Goal: Information Seeking & Learning: Learn about a topic

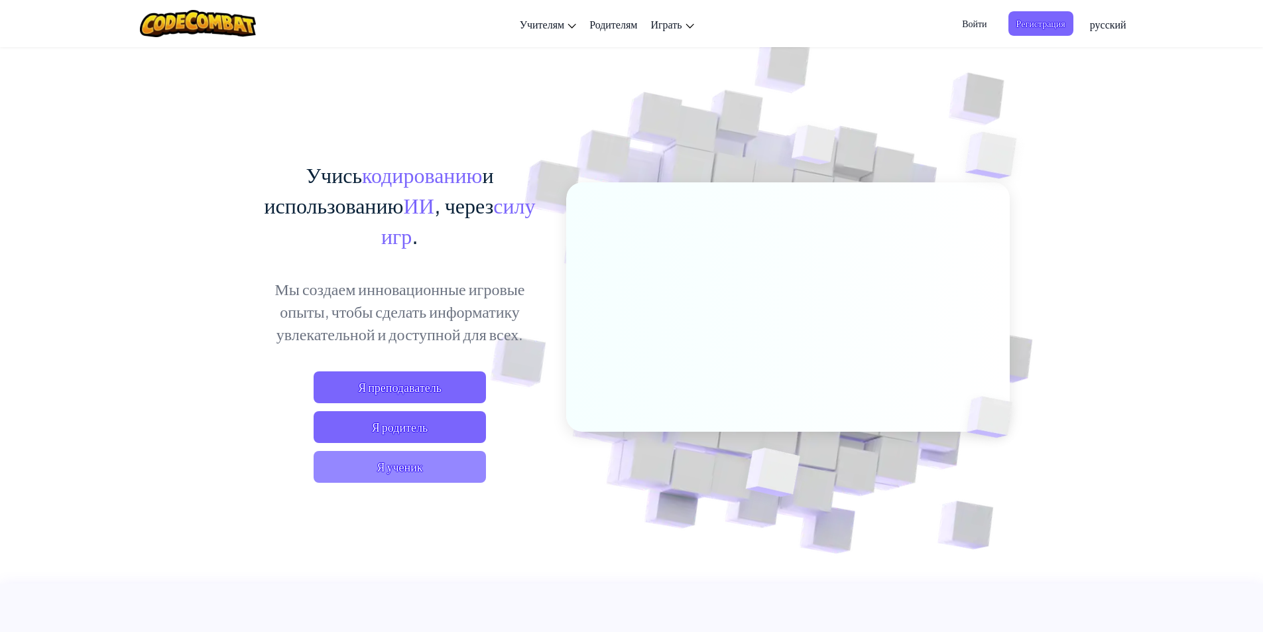
click at [383, 456] on span "Я ученик" at bounding box center [400, 467] width 172 height 32
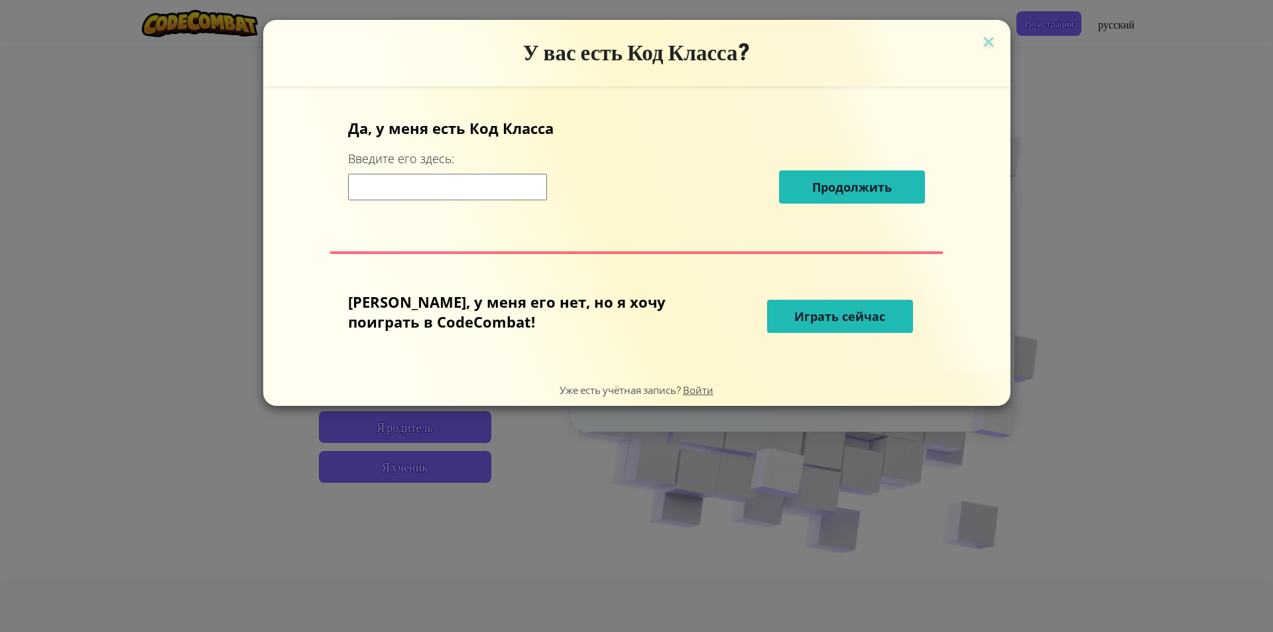
click at [795, 314] on span "Играть сейчас" at bounding box center [840, 316] width 91 height 16
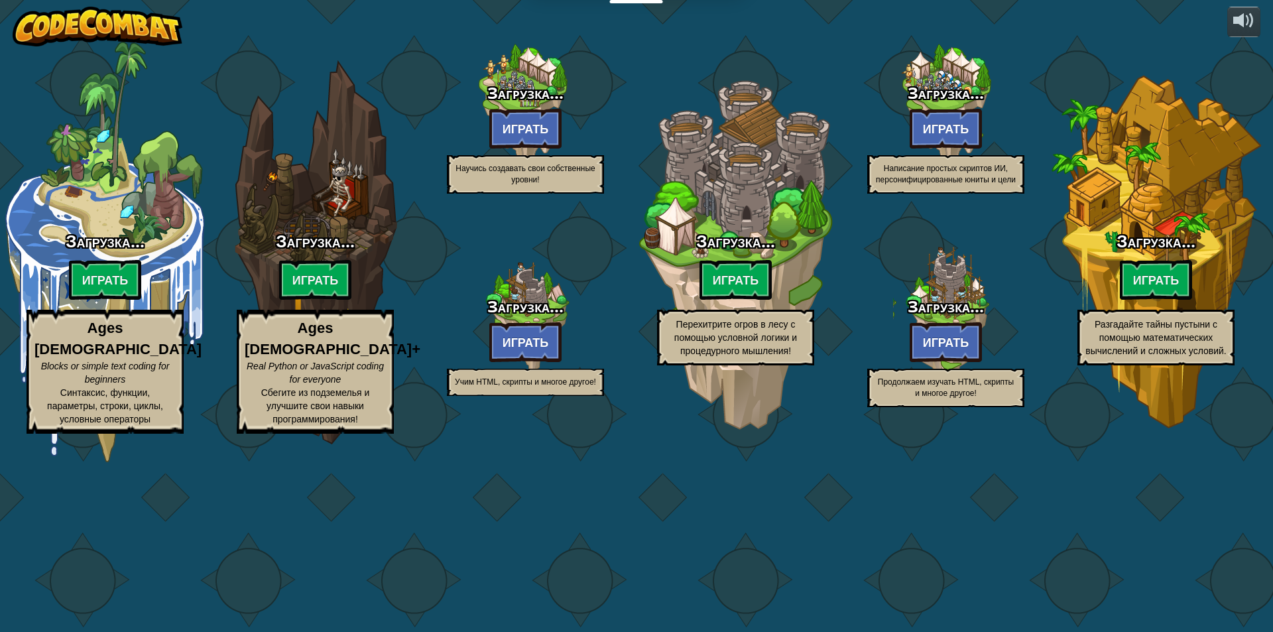
select select "ru"
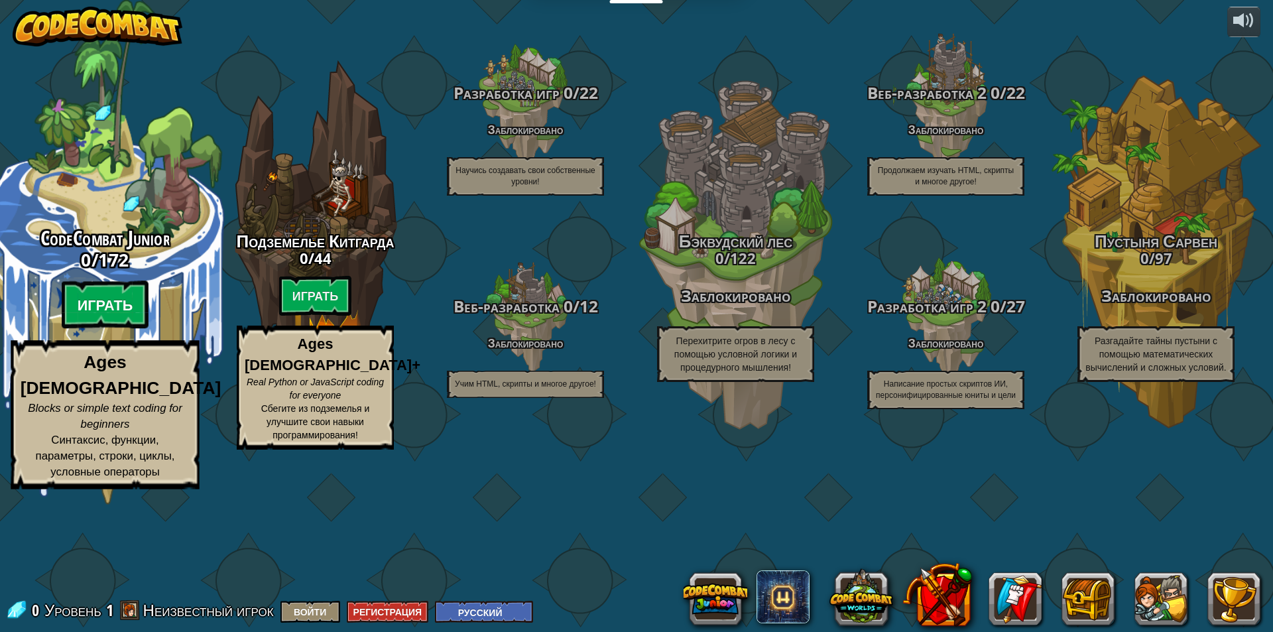
click at [99, 329] on btn "Играть" at bounding box center [106, 305] width 88 height 48
select select "ru"
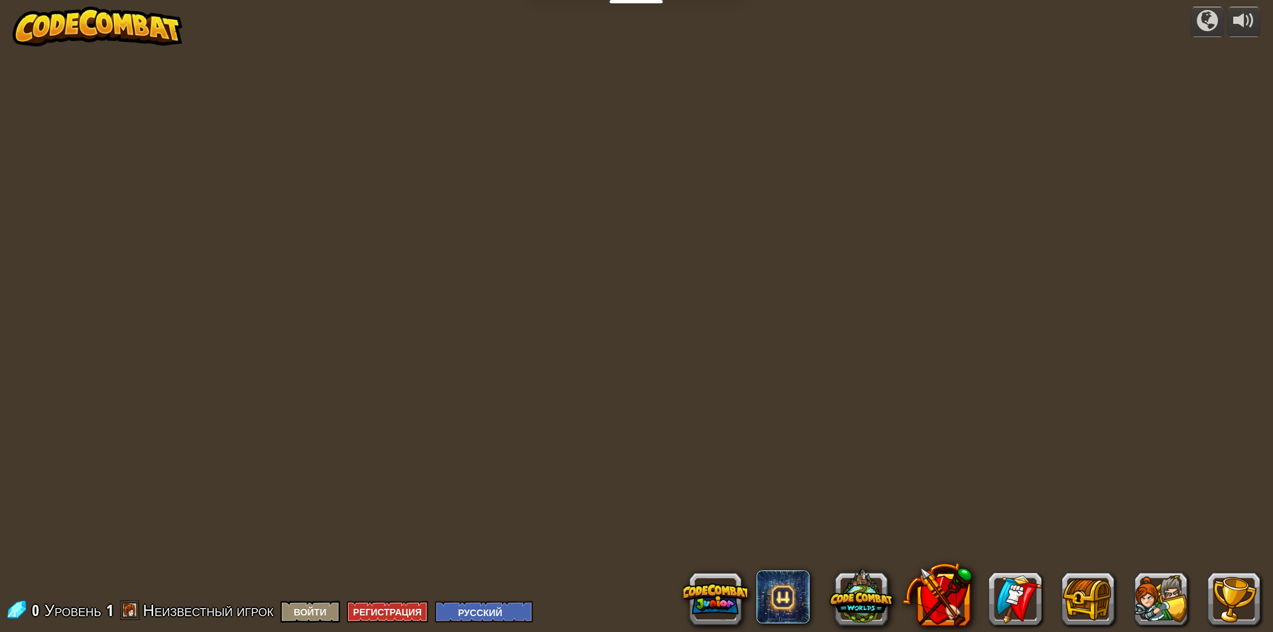
select select "ru"
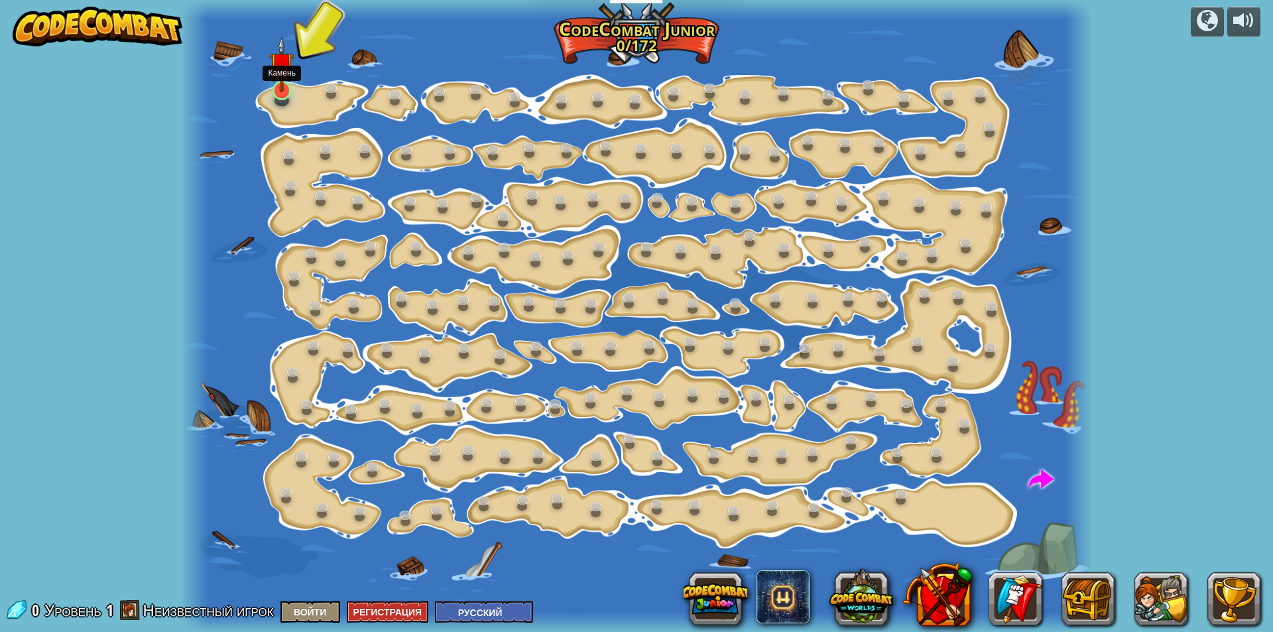
click at [285, 69] on img at bounding box center [282, 64] width 24 height 56
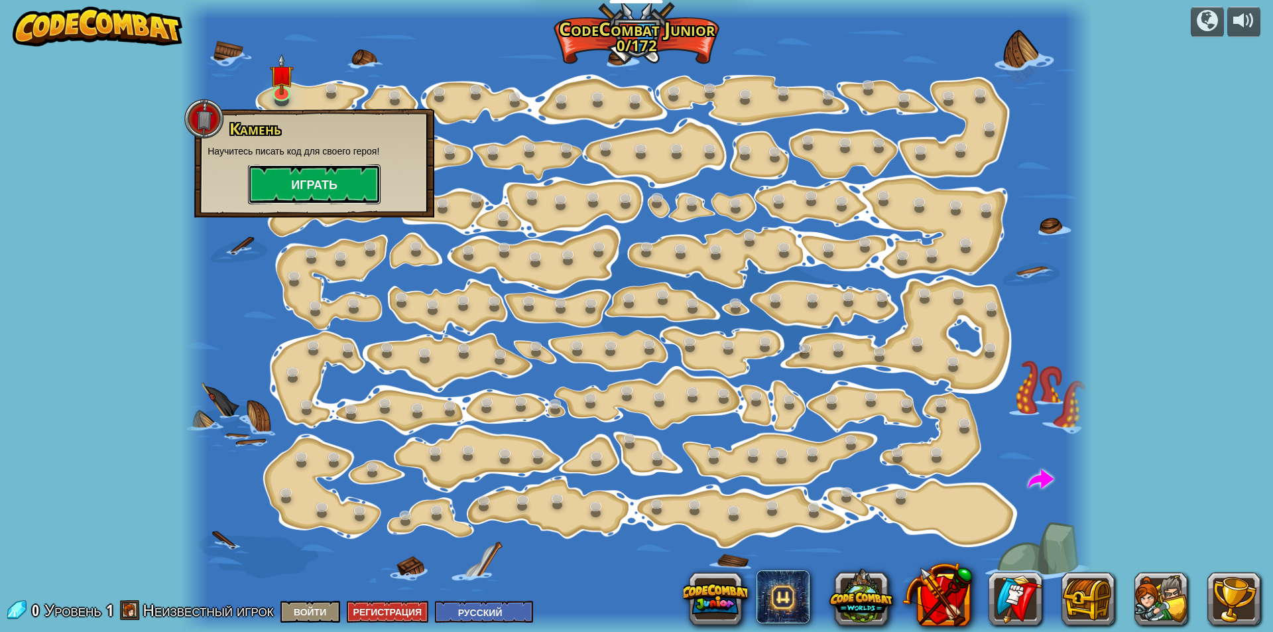
click at [284, 180] on button "Играть" at bounding box center [314, 184] width 133 height 40
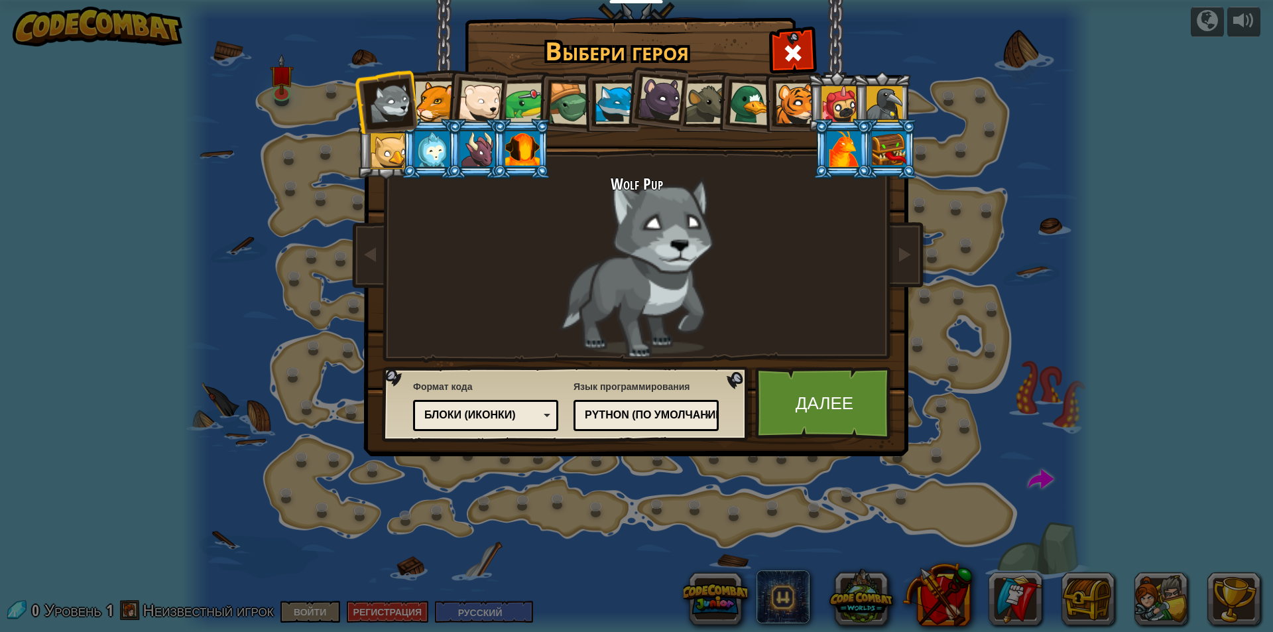
drag, startPoint x: 612, startPoint y: 93, endPoint x: 611, endPoint y: 110, distance: 17.3
click at [613, 93] on div at bounding box center [616, 104] width 40 height 40
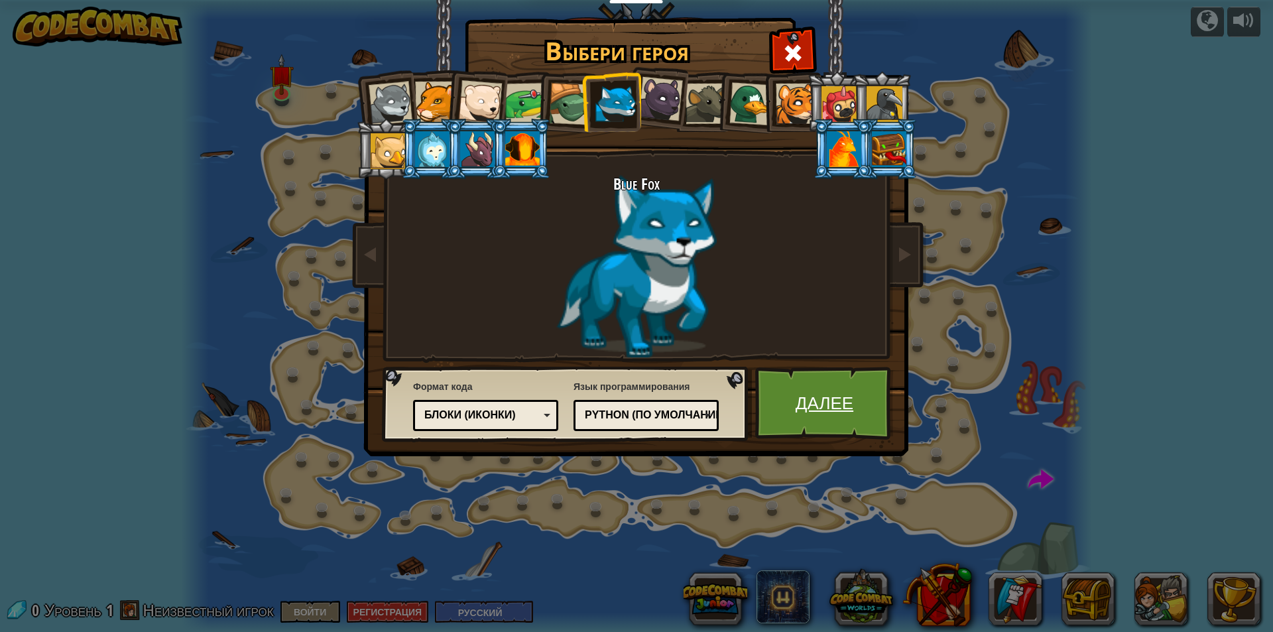
click at [791, 407] on link "Далее" at bounding box center [824, 403] width 139 height 73
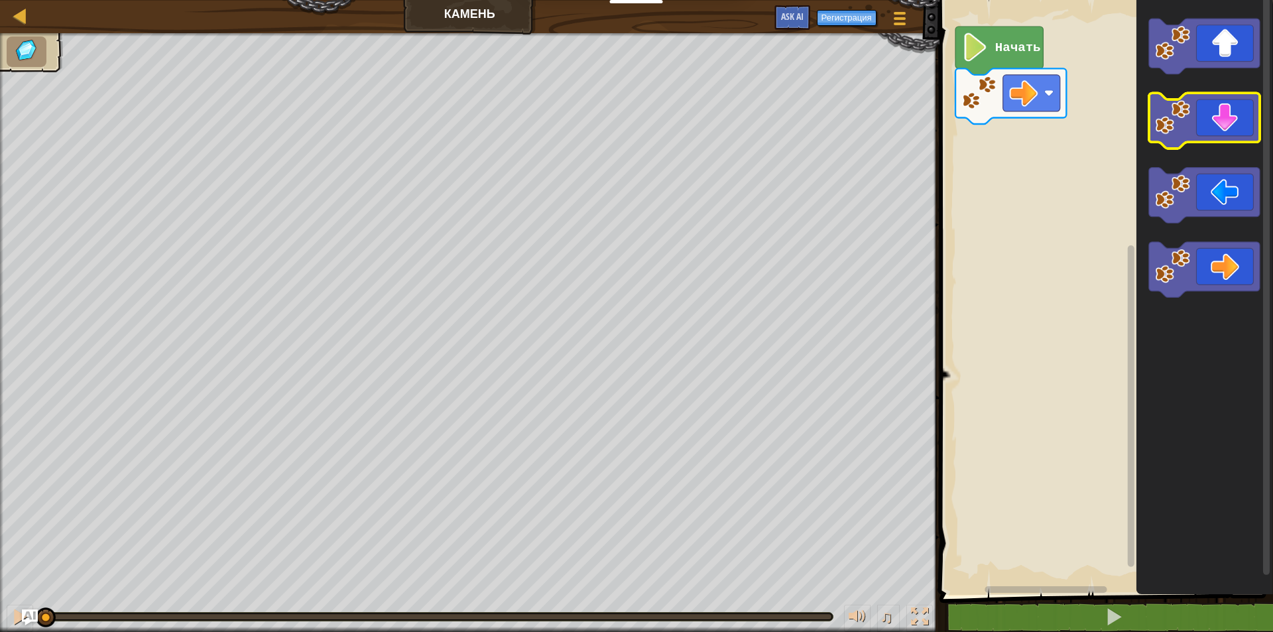
click at [1209, 111] on icon "Рабочая область Blockly" at bounding box center [1204, 122] width 111 height 56
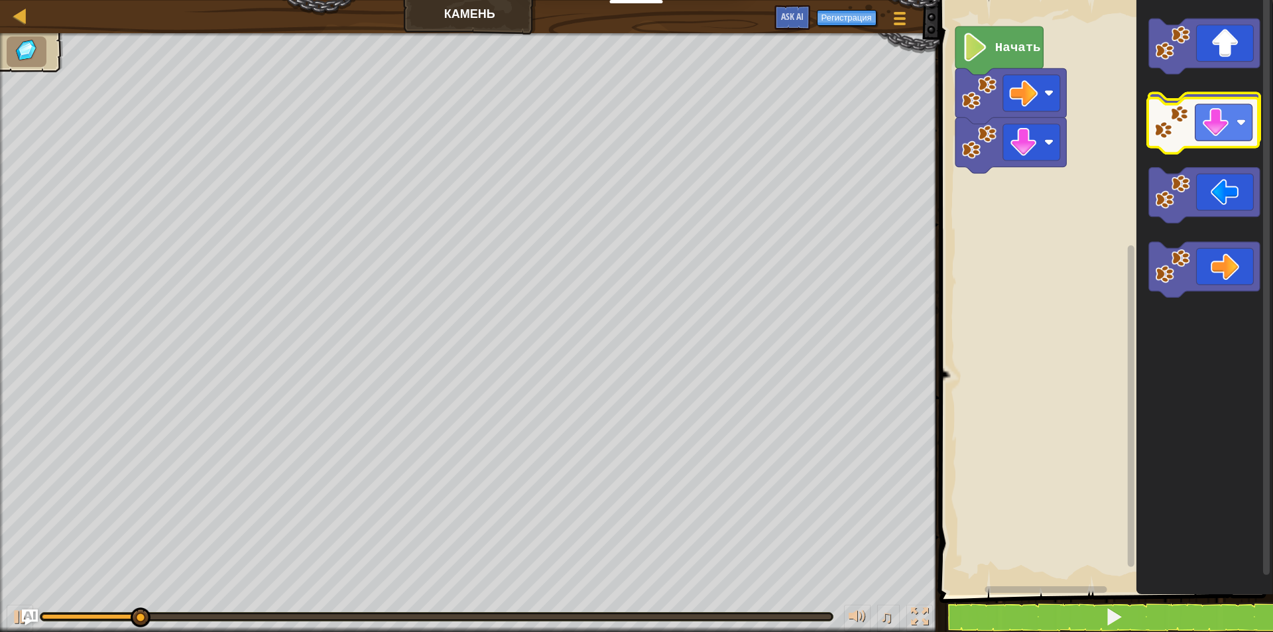
click at [1208, 116] on icon "Рабочая область Blockly" at bounding box center [1204, 122] width 111 height 56
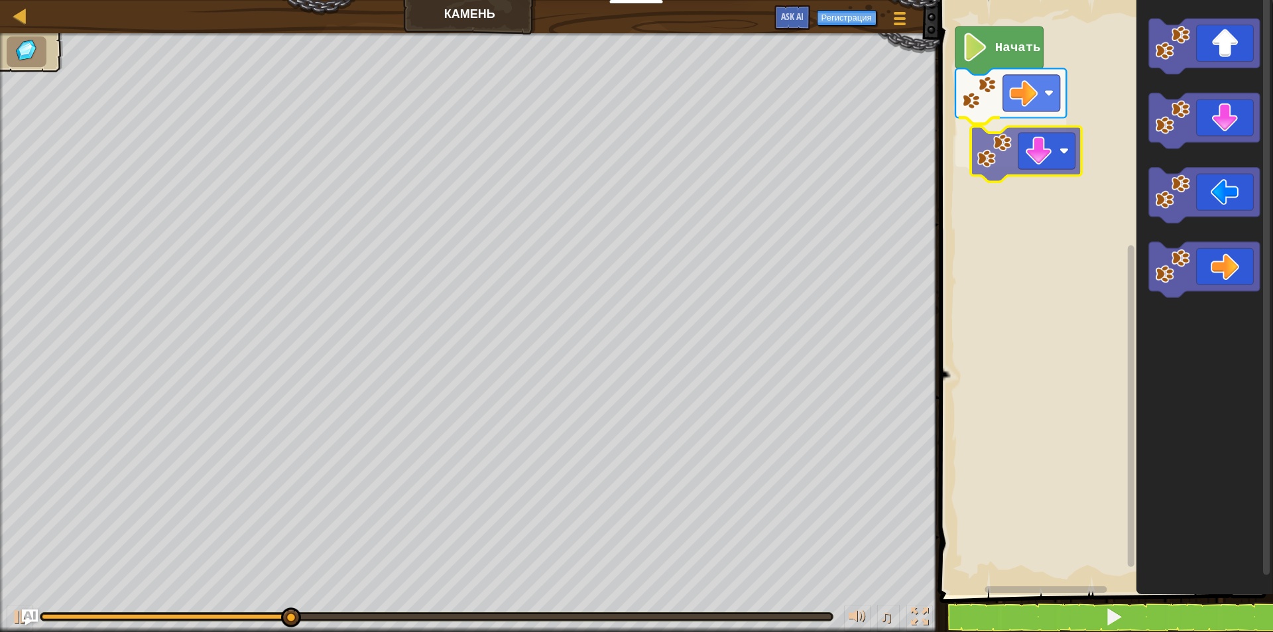
click at [1007, 135] on div "Начать" at bounding box center [1105, 294] width 338 height 602
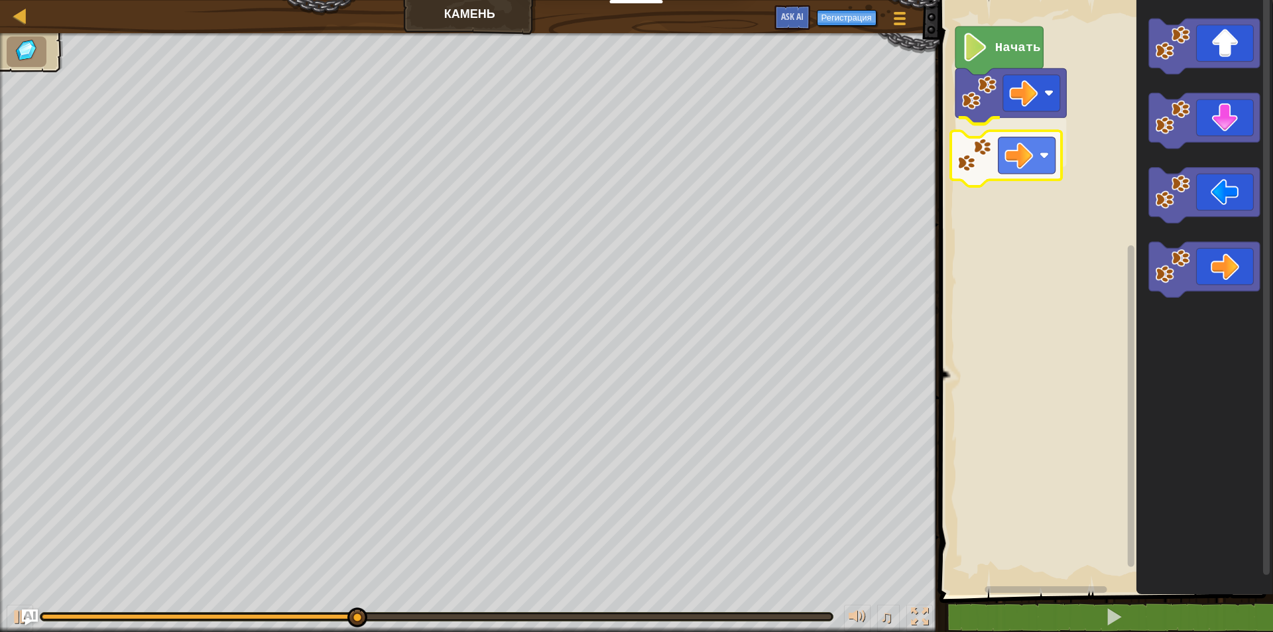
click at [1015, 153] on div "Начать" at bounding box center [1105, 294] width 338 height 602
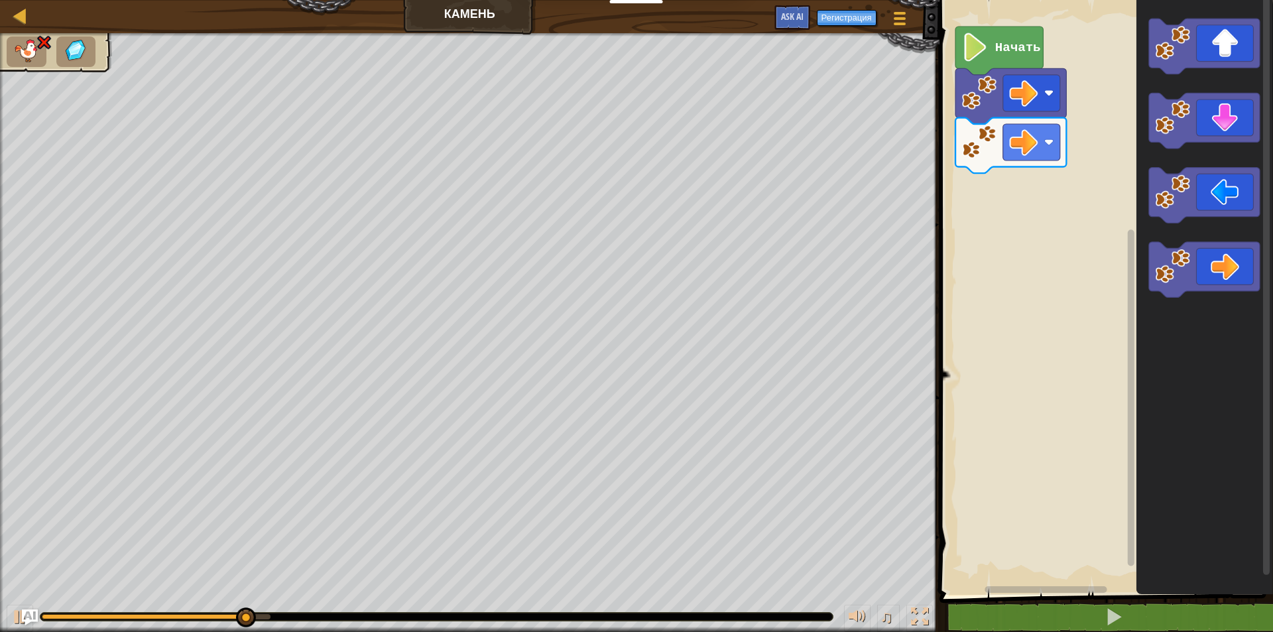
click at [553, 373] on div "Карта Камень Меню игры Регистрация Ask AI 1 ההההההההההההההההההההההההההההההההההה…" at bounding box center [636, 316] width 1273 height 632
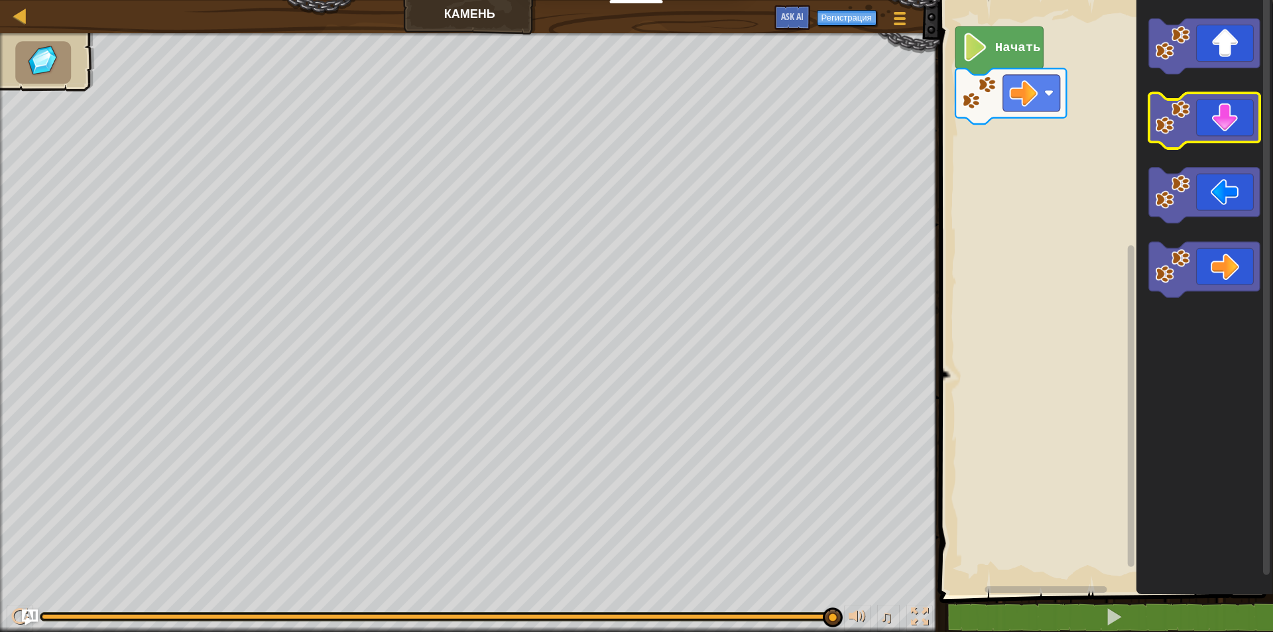
click at [1190, 133] on icon "Рабочая область Blockly" at bounding box center [1204, 294] width 137 height 602
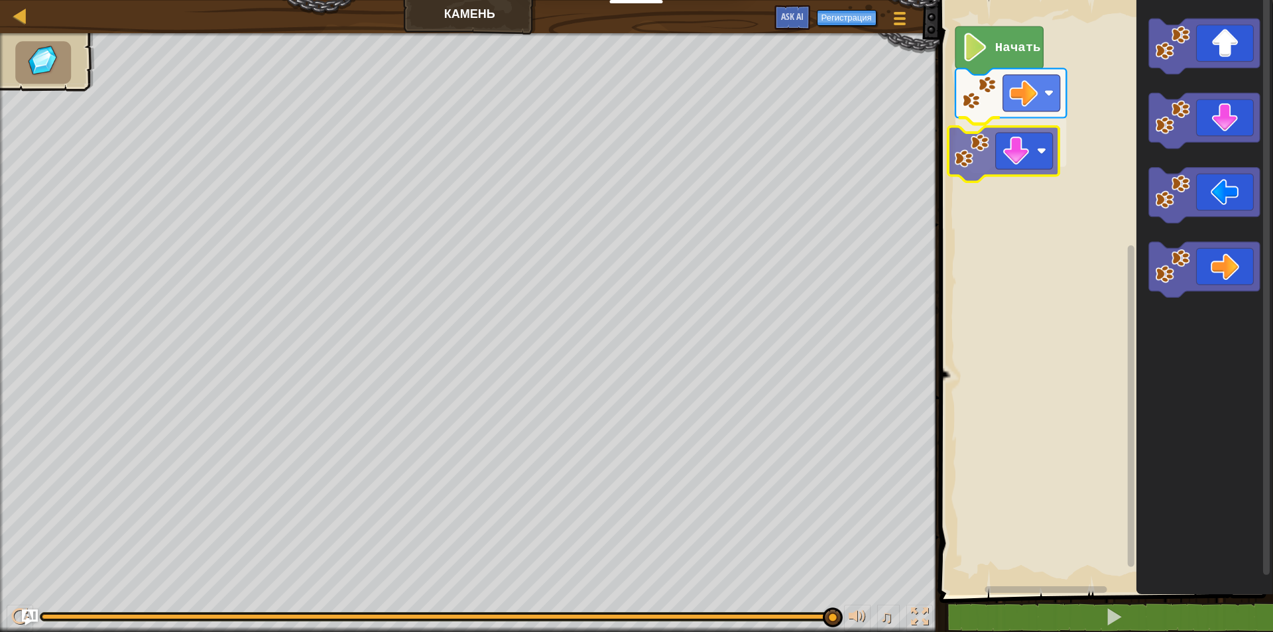
click at [989, 166] on div "Начать" at bounding box center [1105, 294] width 338 height 602
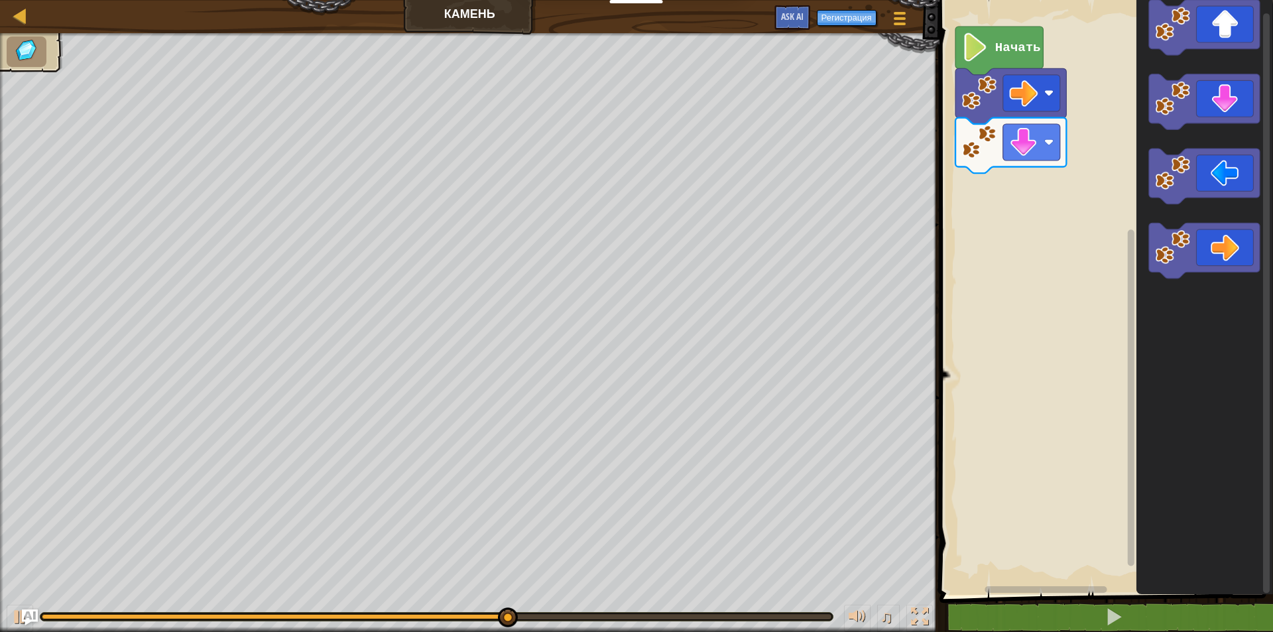
click at [1169, 252] on g "Рабочая область Blockly" at bounding box center [1204, 251] width 111 height 56
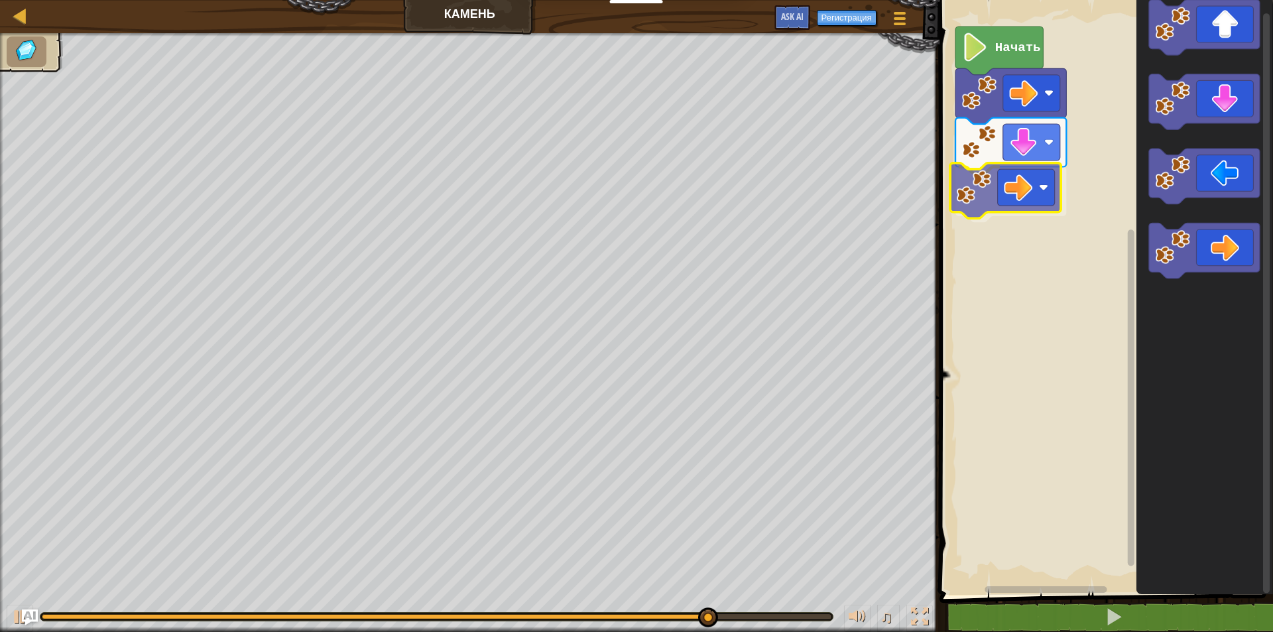
click at [970, 192] on div "Начать" at bounding box center [1105, 294] width 338 height 602
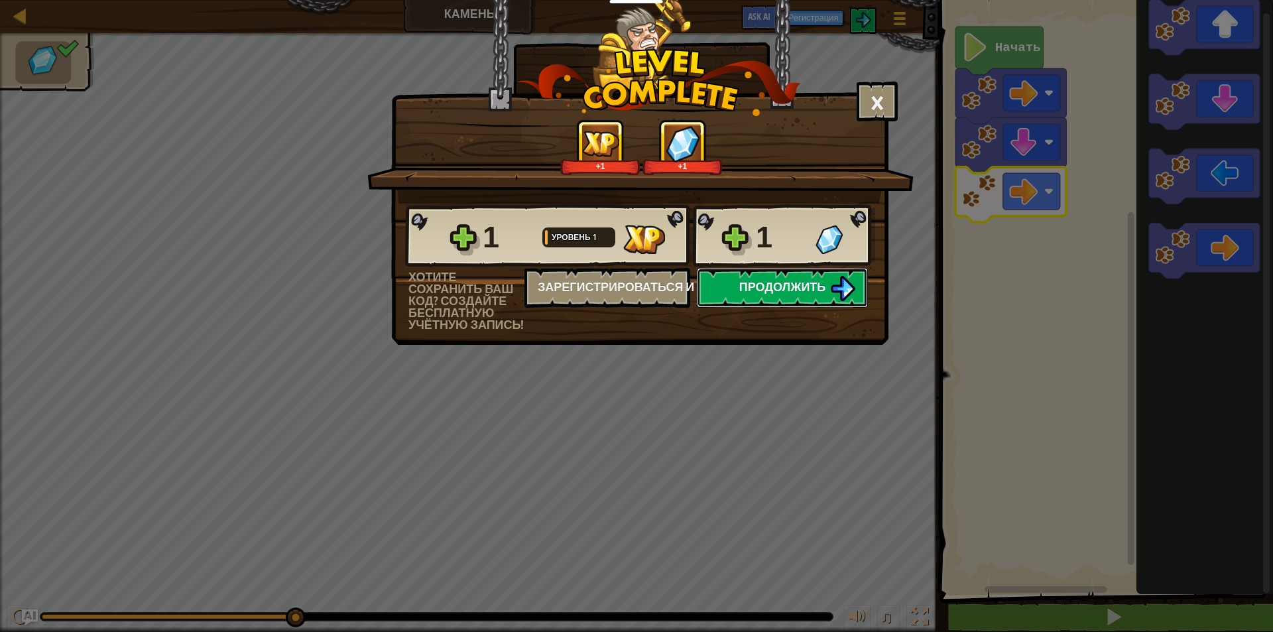
click at [834, 291] on img at bounding box center [842, 288] width 25 height 25
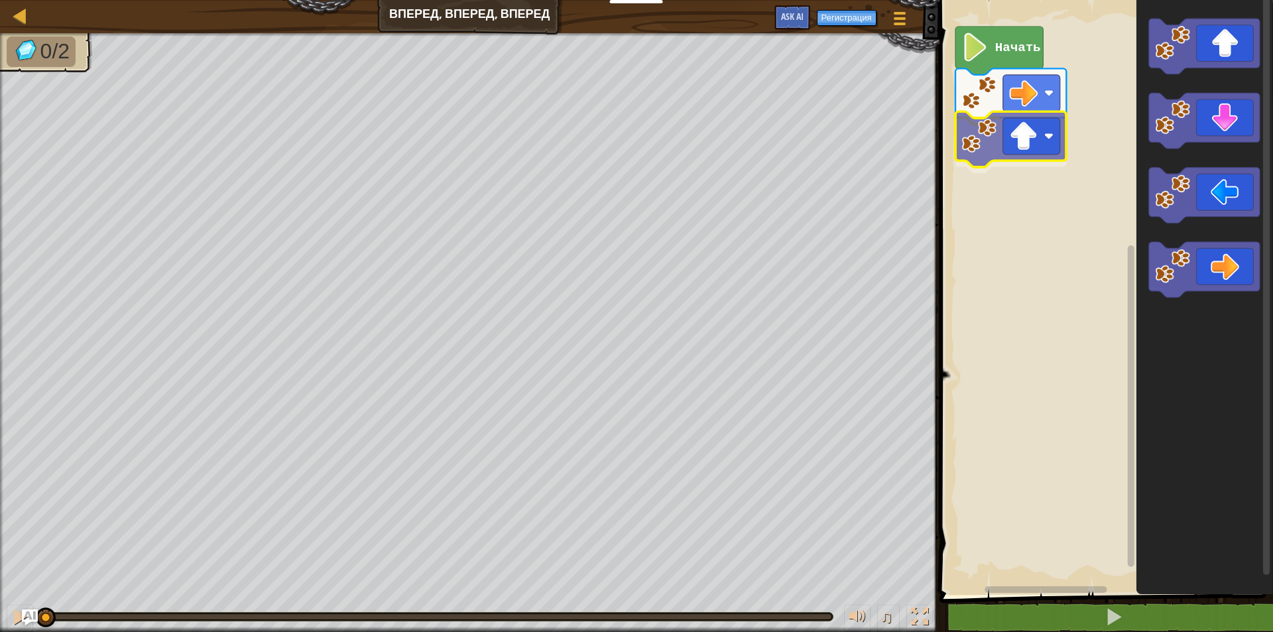
click at [994, 170] on div "Начать" at bounding box center [1105, 294] width 338 height 602
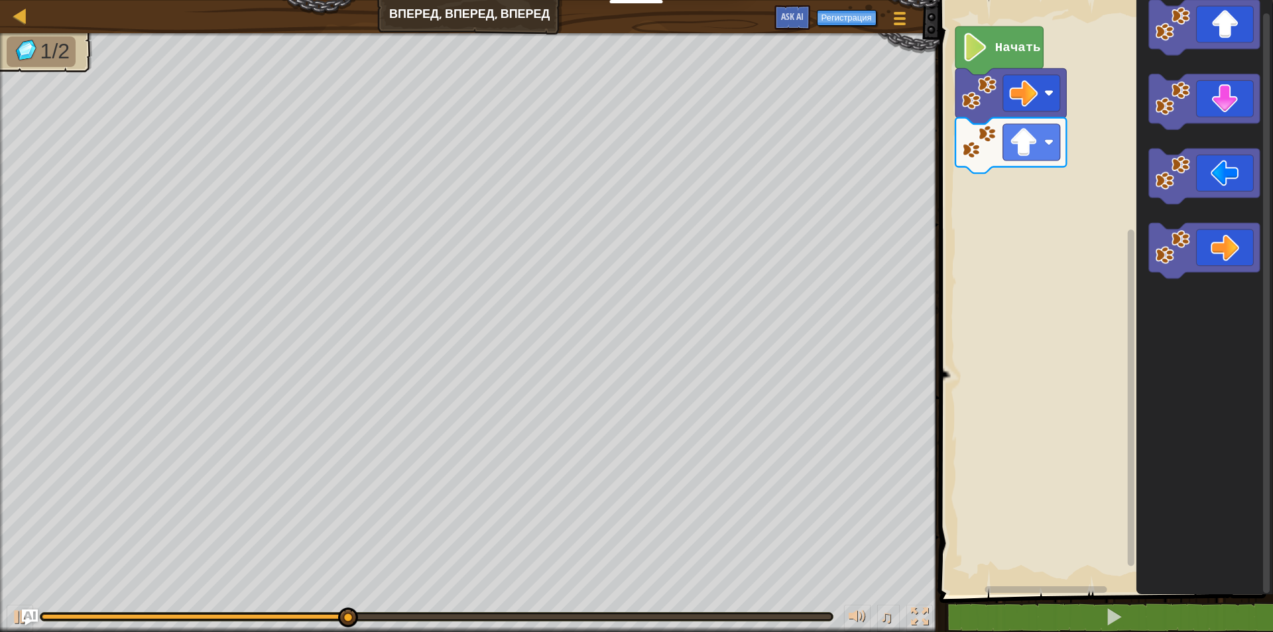
click at [1154, 234] on icon "Рабочая область Blockly" at bounding box center [1204, 251] width 111 height 56
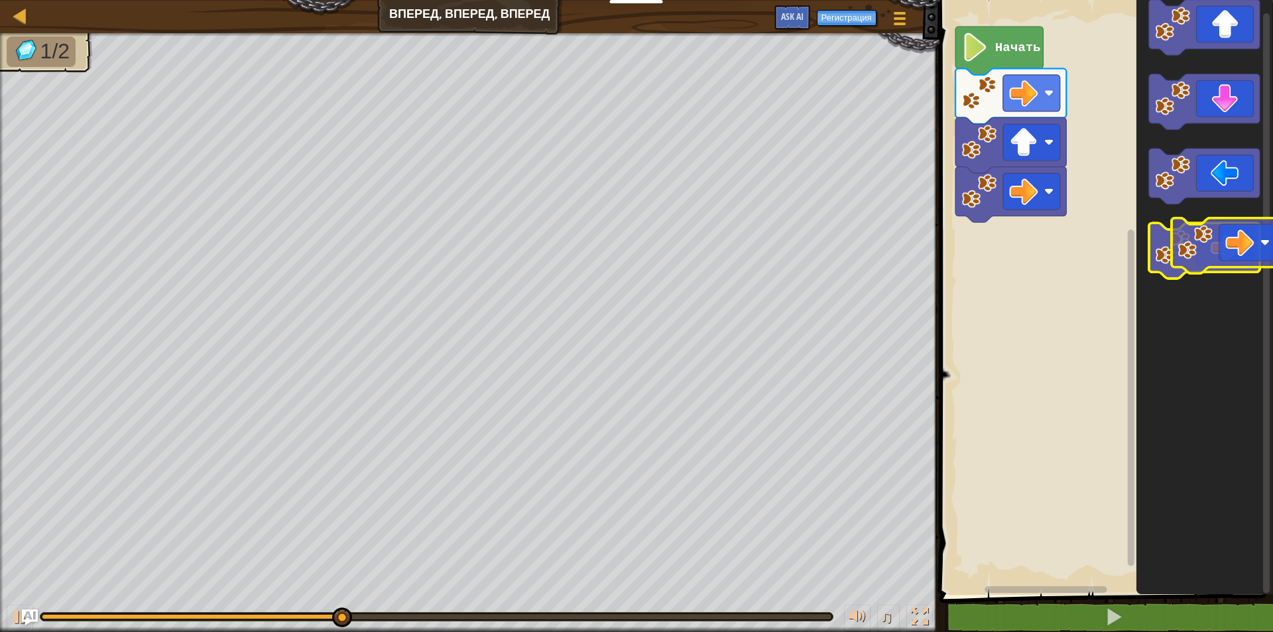
click at [1176, 229] on g "Рабочая область Blockly" at bounding box center [1204, 139] width 111 height 279
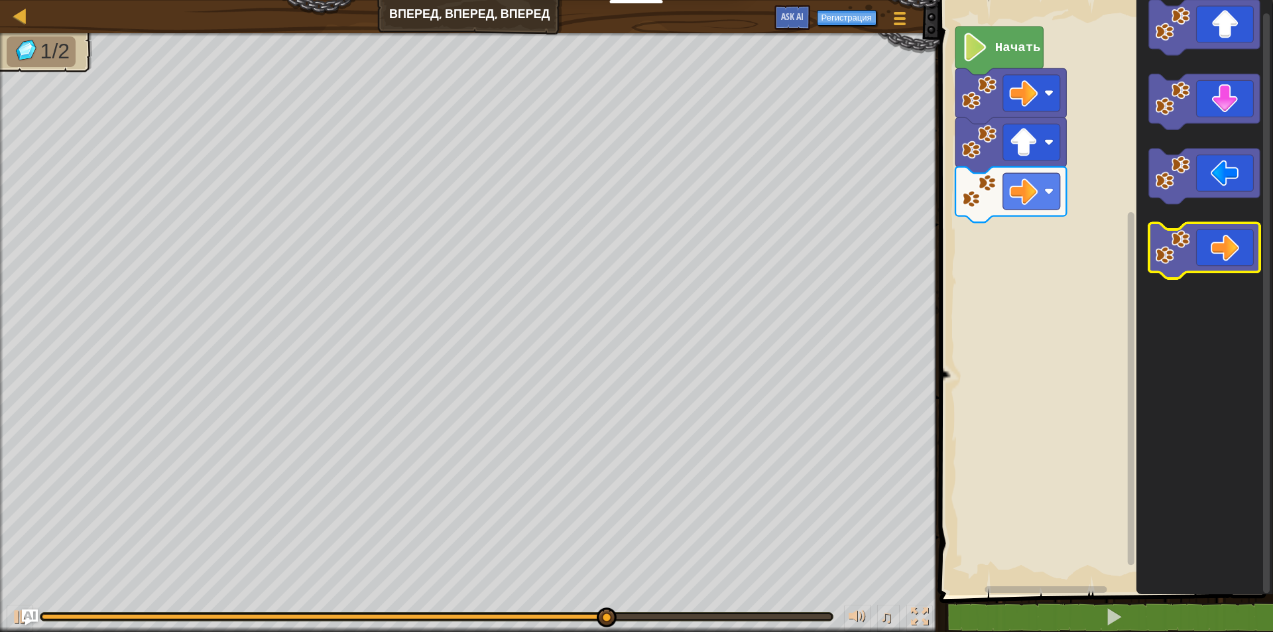
click at [1188, 235] on image "Рабочая область Blockly" at bounding box center [1172, 247] width 35 height 35
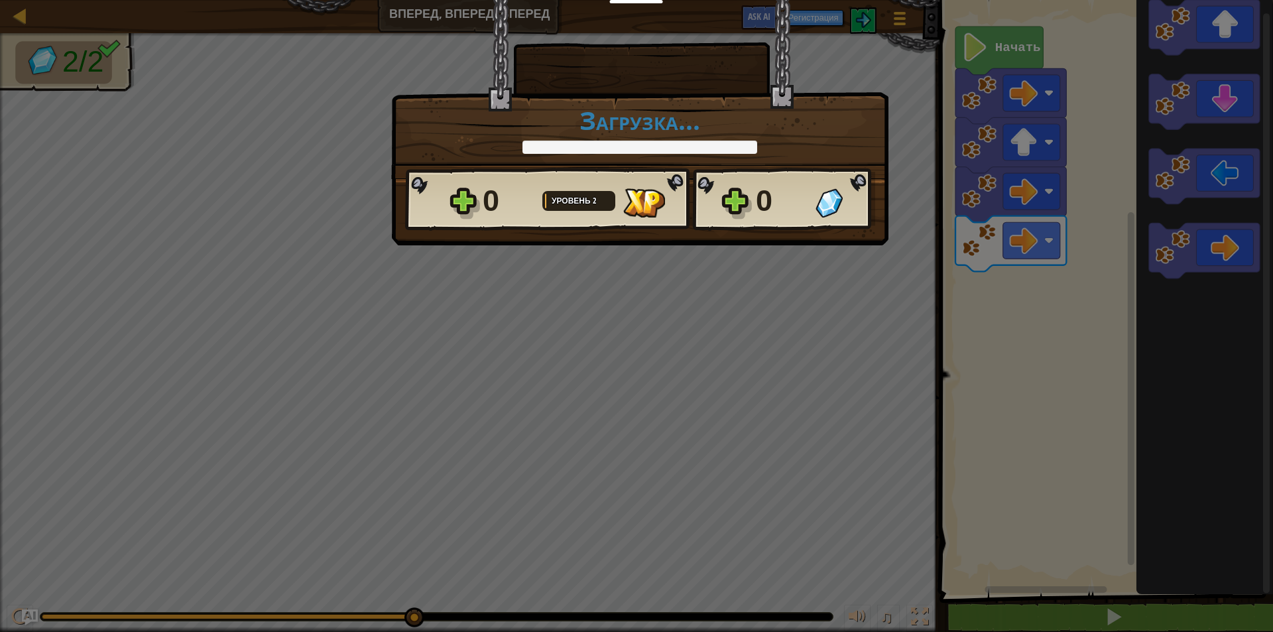
click at [743, 257] on div "× Насколько интересным был этот уровень? Загрузка... Reticulating Splines... За…" at bounding box center [636, 316] width 1273 height 632
click at [568, 204] on span "Уровень" at bounding box center [572, 200] width 41 height 11
drag, startPoint x: 717, startPoint y: 262, endPoint x: 733, endPoint y: 263, distance: 16.0
click at [724, 263] on div "× Насколько интересным был этот уровень? Загрузка... Reticulating Splines... За…" at bounding box center [636, 316] width 1273 height 632
drag, startPoint x: 775, startPoint y: 263, endPoint x: 836, endPoint y: 228, distance: 69.8
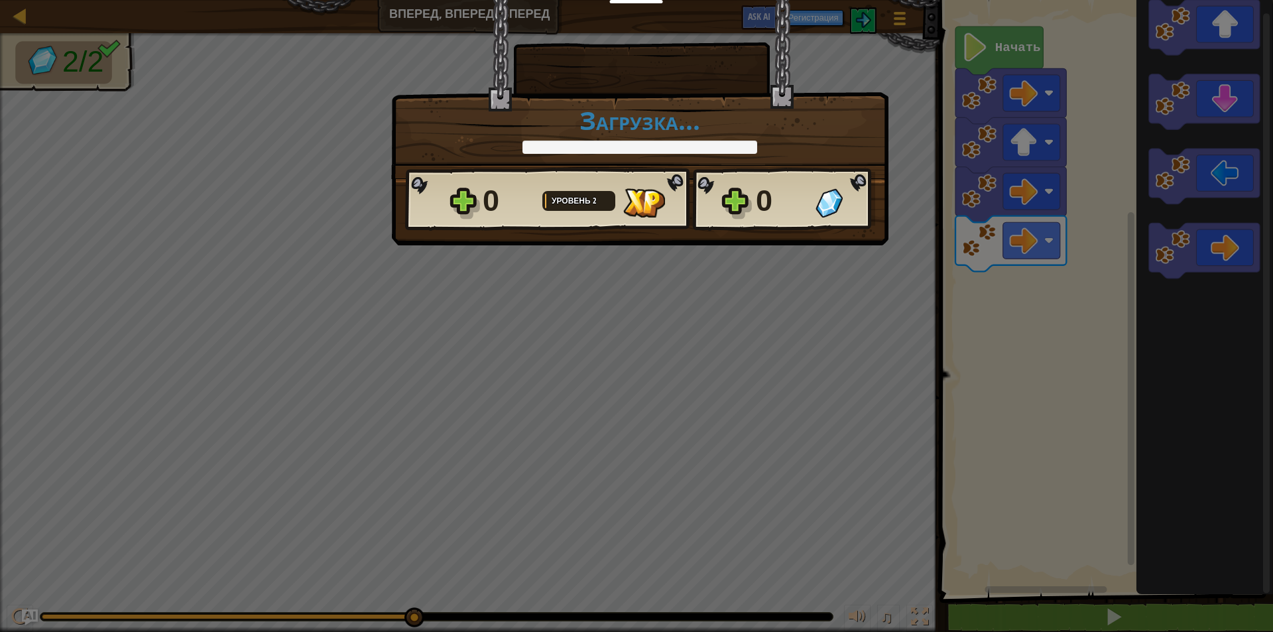
click at [779, 263] on div "× Насколько интересным был этот уровень? Загрузка... Reticulating Splines... За…" at bounding box center [636, 316] width 1273 height 632
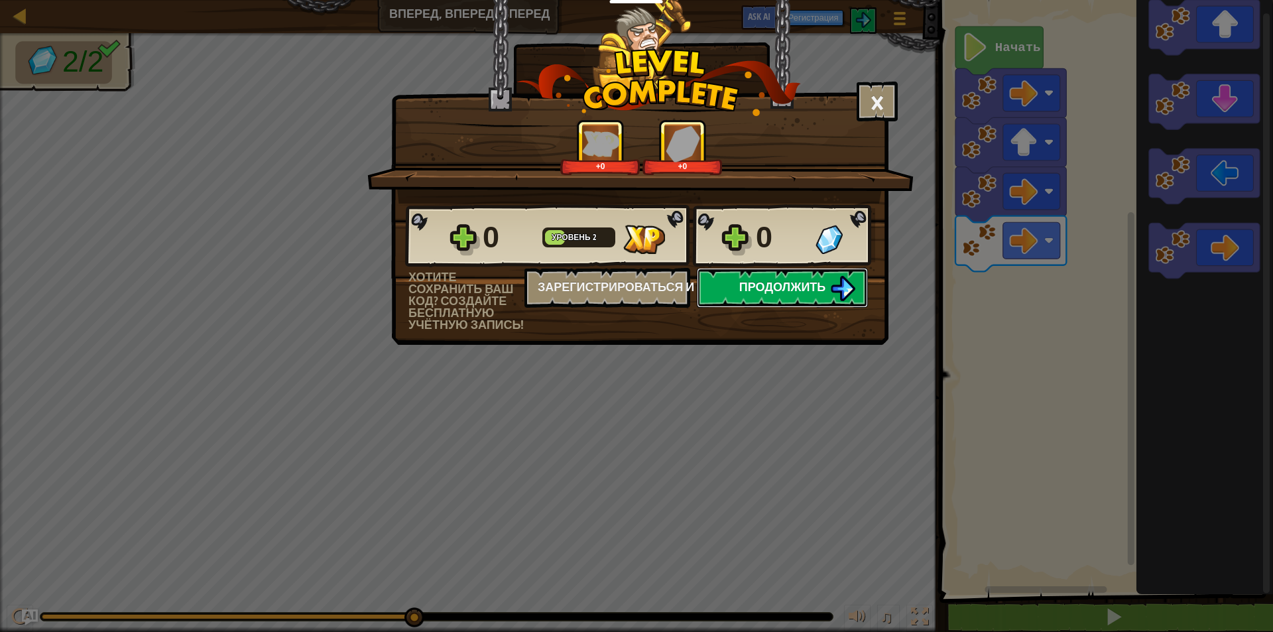
click at [789, 283] on span "Продолжить" at bounding box center [782, 287] width 87 height 17
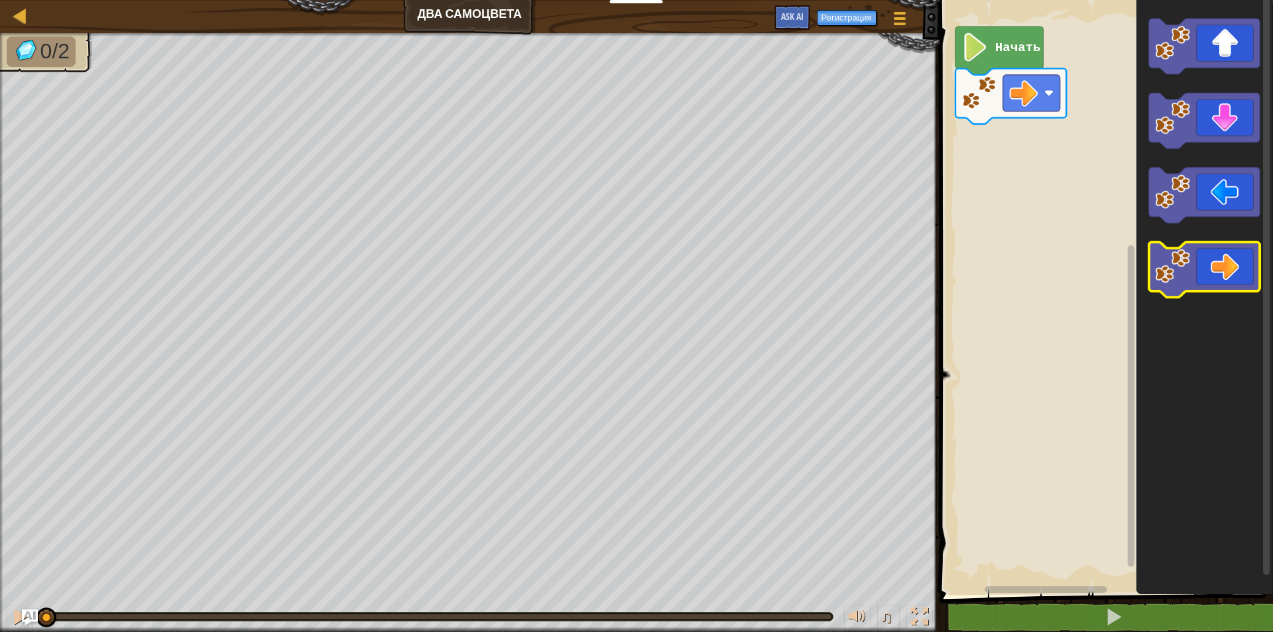
click at [1225, 279] on icon "Рабочая область Blockly" at bounding box center [1204, 270] width 111 height 56
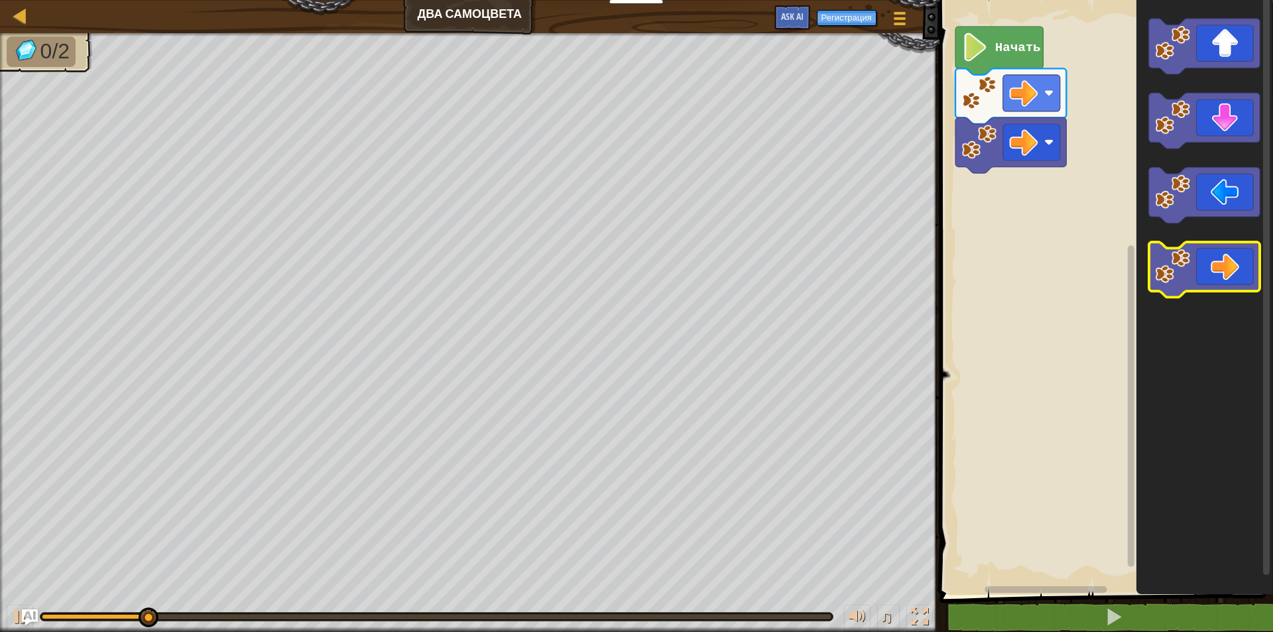
click at [1224, 279] on icon "Рабочая область Blockly" at bounding box center [1204, 270] width 111 height 56
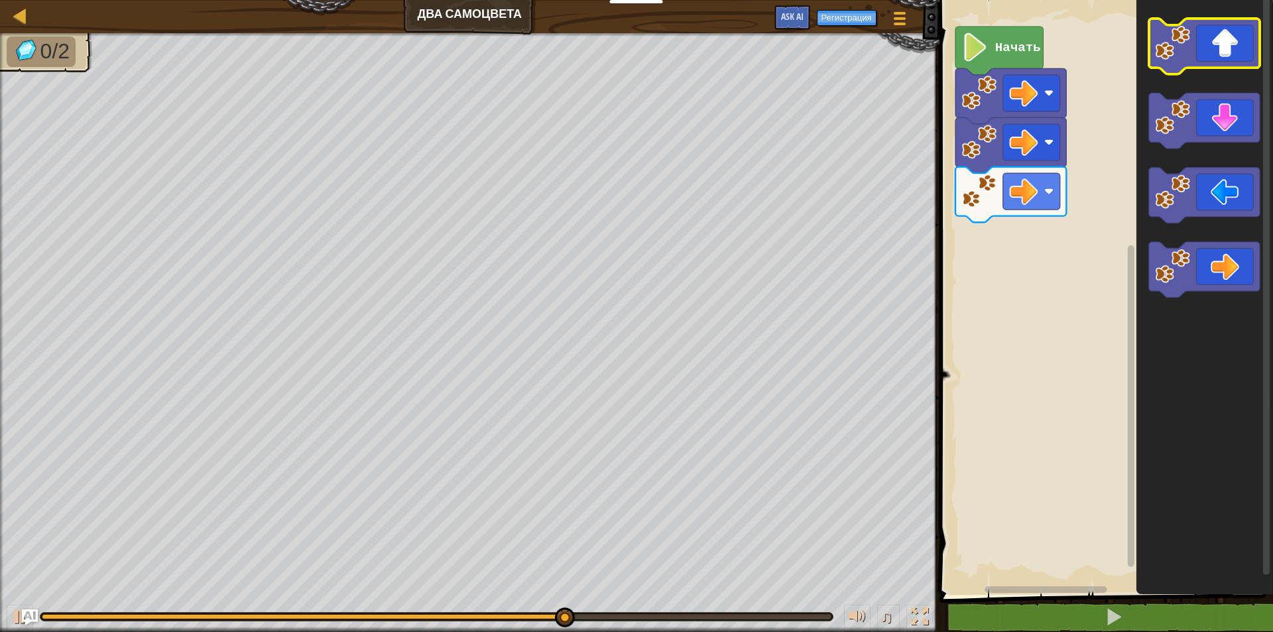
click at [1199, 31] on icon "Рабочая область Blockly" at bounding box center [1204, 47] width 111 height 56
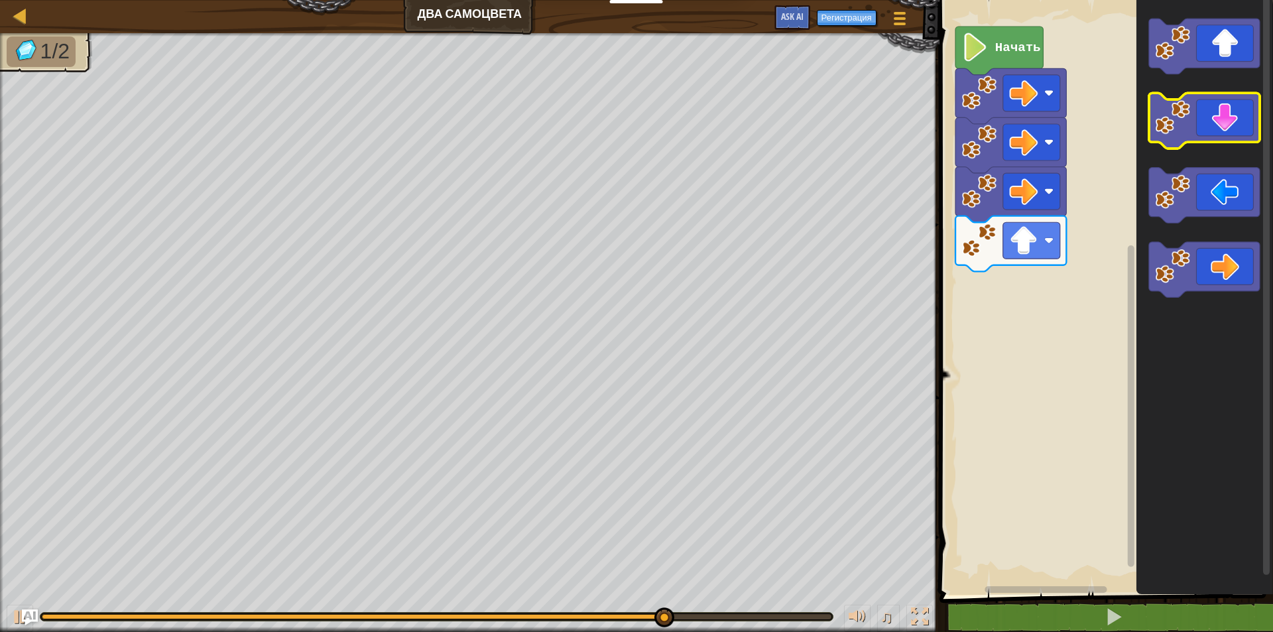
click at [1194, 141] on icon "Рабочая область Blockly" at bounding box center [1204, 122] width 111 height 56
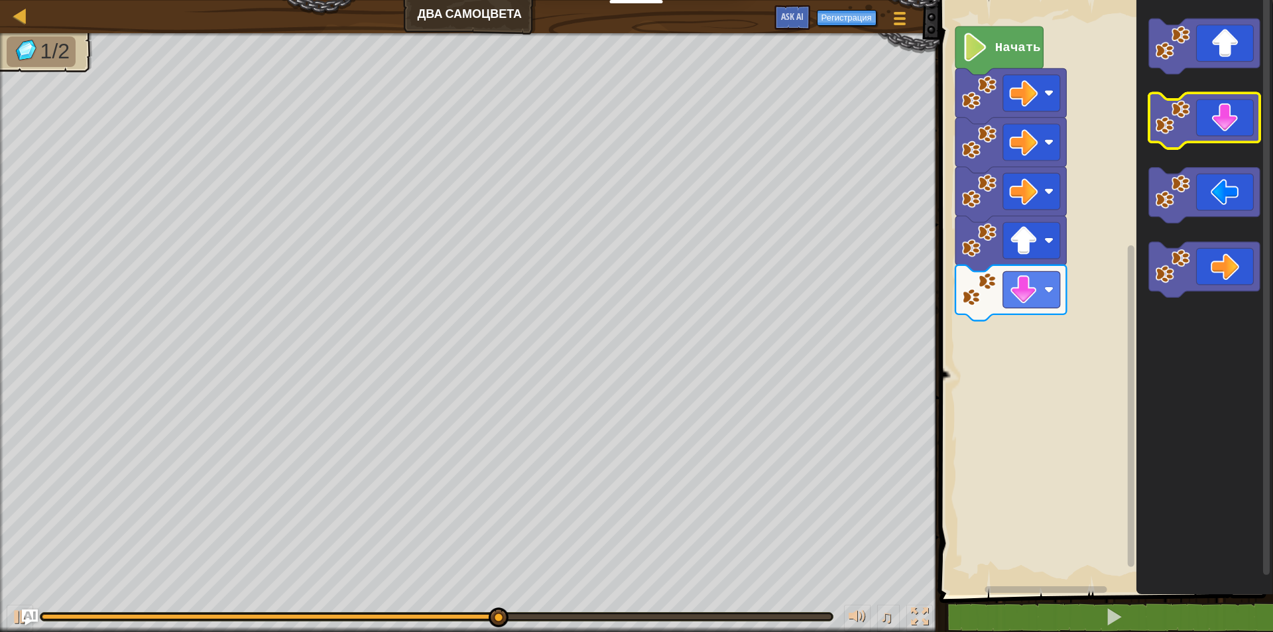
click at [1194, 141] on icon "Рабочая область Blockly" at bounding box center [1204, 122] width 111 height 56
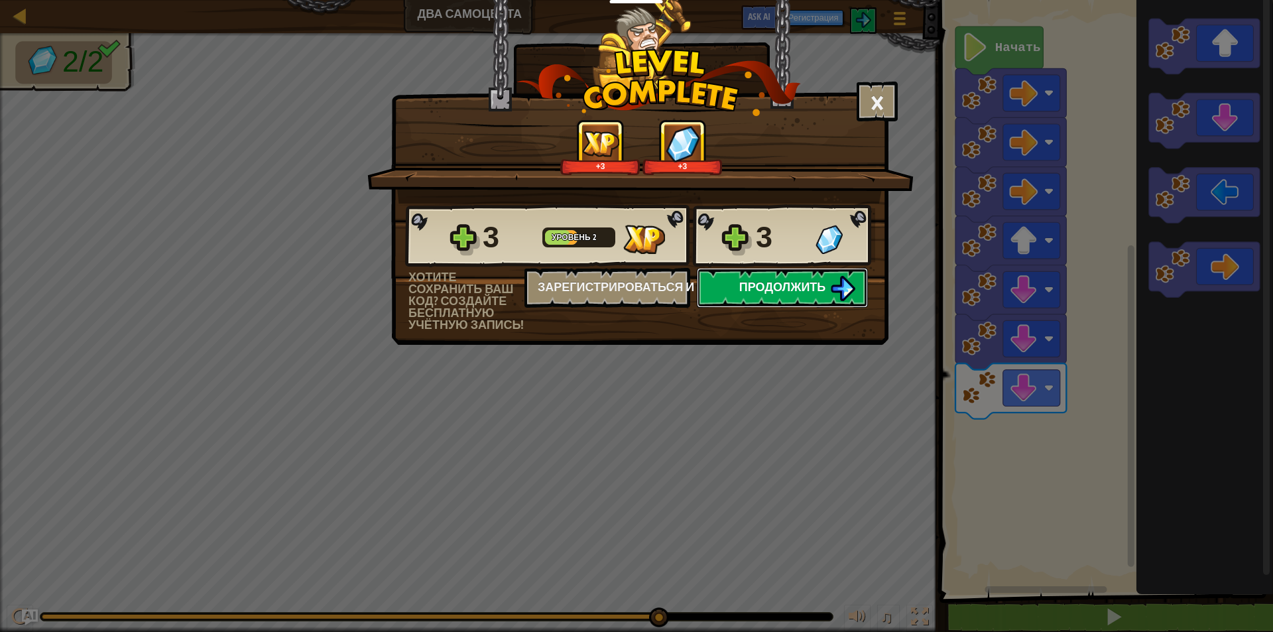
click at [828, 282] on button "Продолжить" at bounding box center [782, 288] width 171 height 40
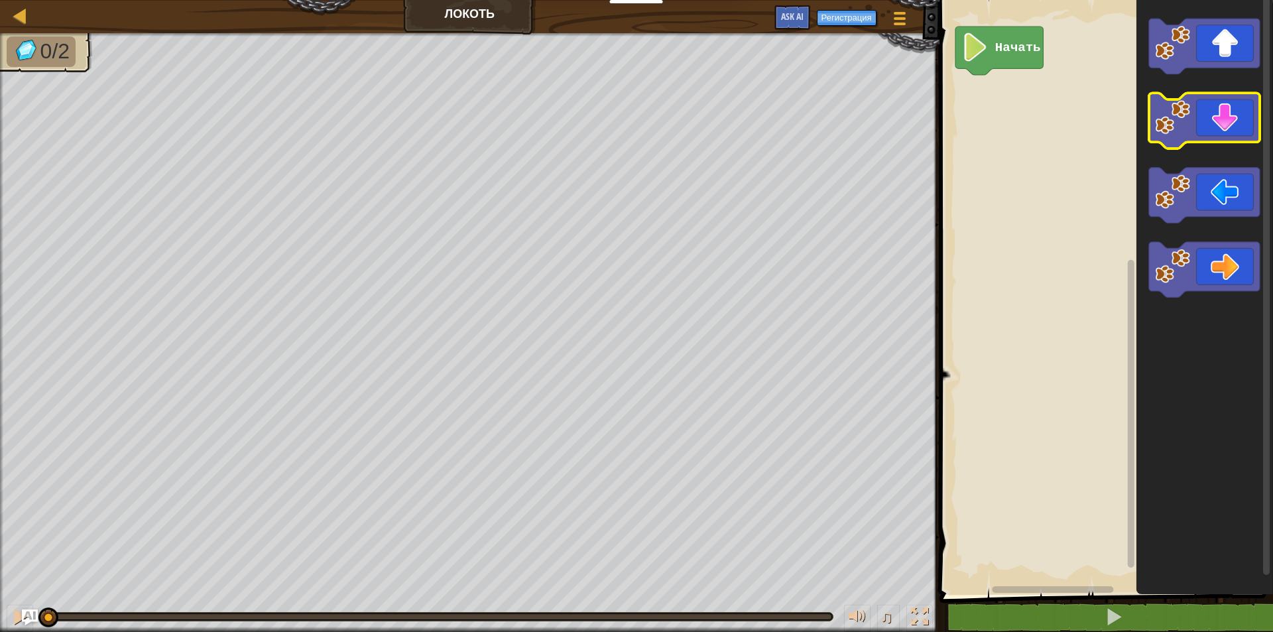
click at [1186, 132] on image "Рабочая область Blockly" at bounding box center [1172, 117] width 35 height 35
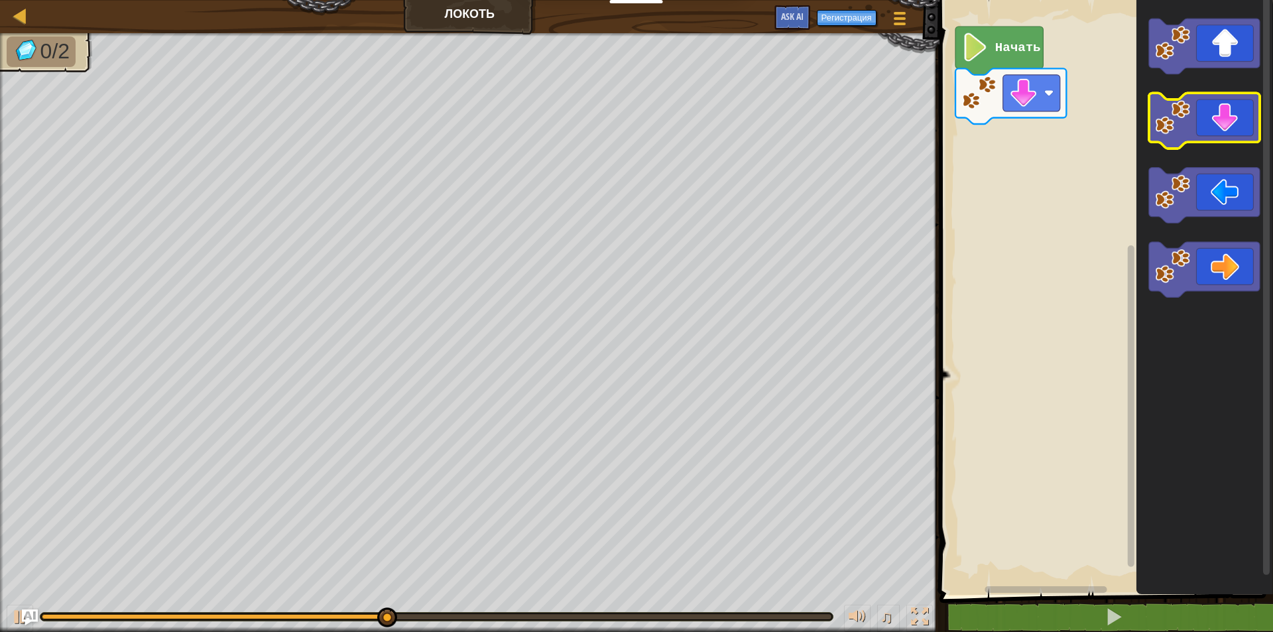
click at [1194, 114] on icon "Рабочая область Blockly" at bounding box center [1204, 122] width 111 height 56
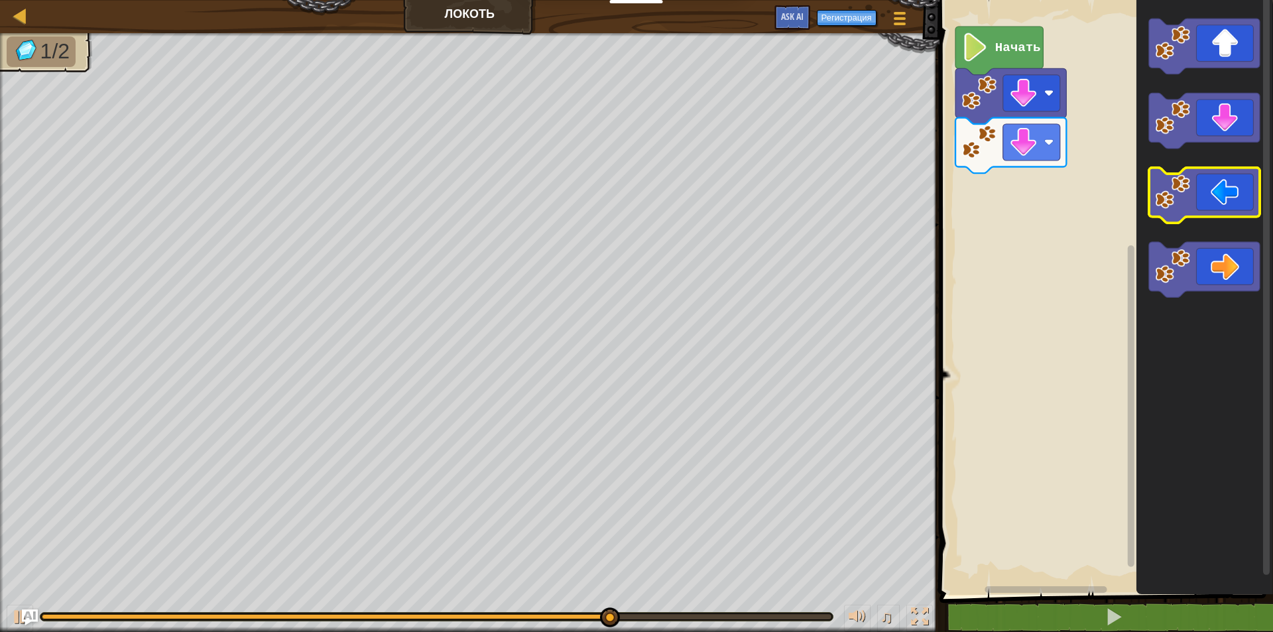
click at [1176, 193] on image "Рабочая область Blockly" at bounding box center [1172, 191] width 35 height 35
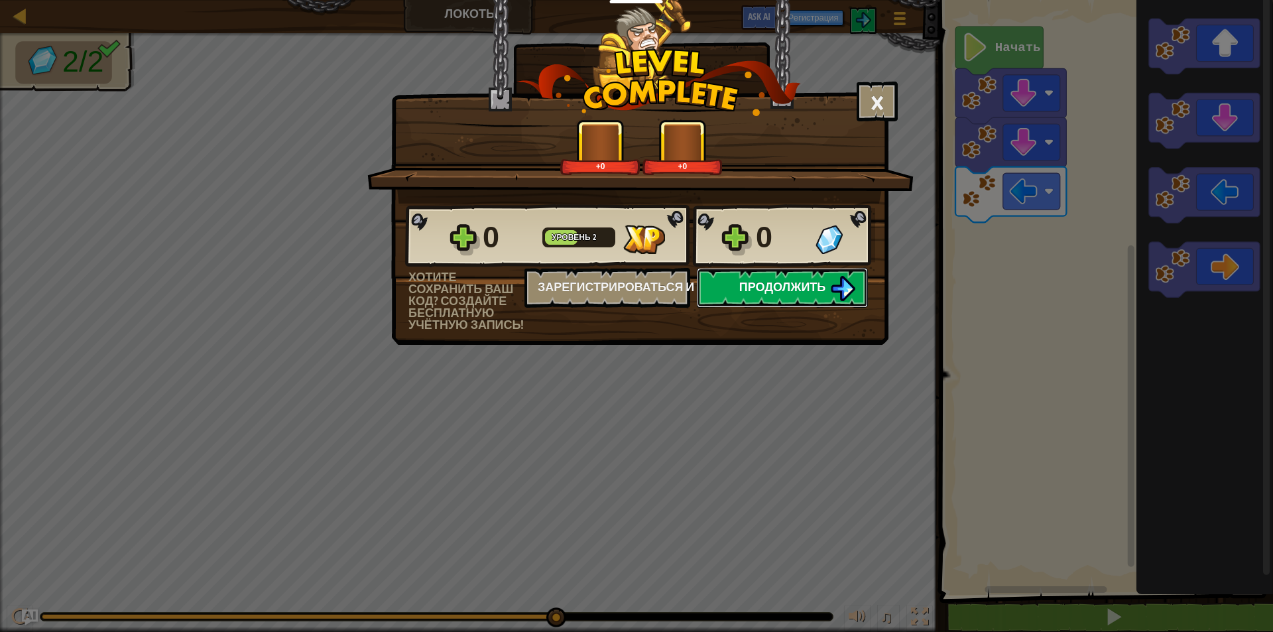
click at [843, 283] on img at bounding box center [842, 288] width 25 height 25
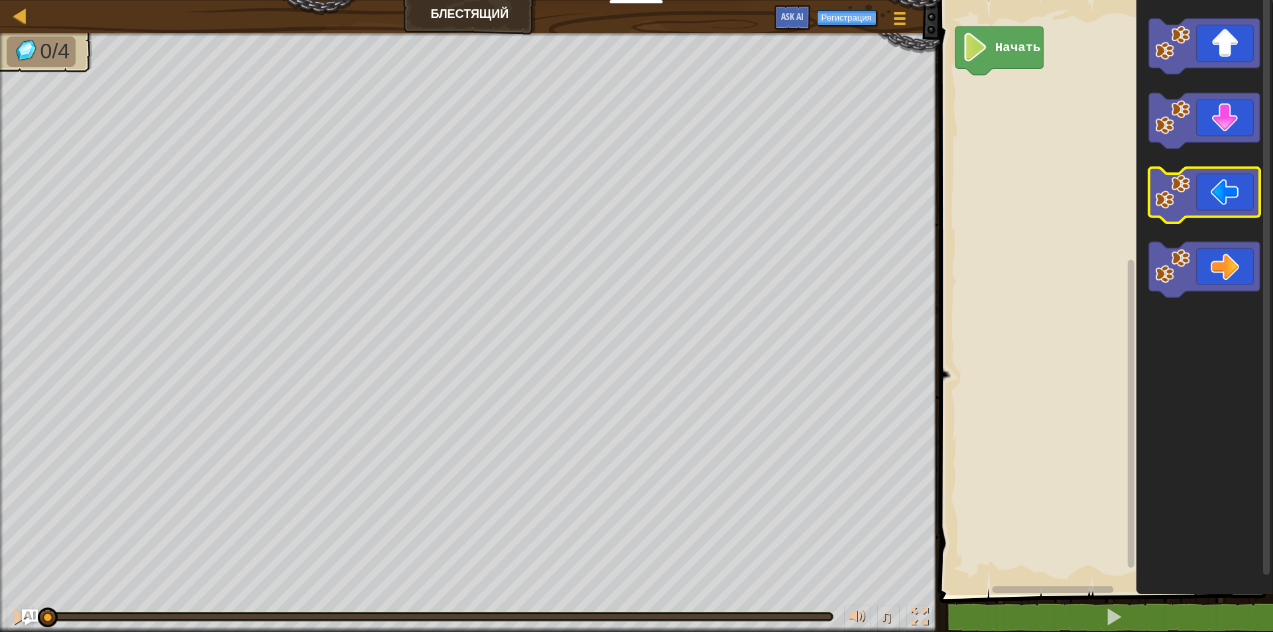
click at [1184, 194] on image "Рабочая область Blockly" at bounding box center [1172, 191] width 35 height 35
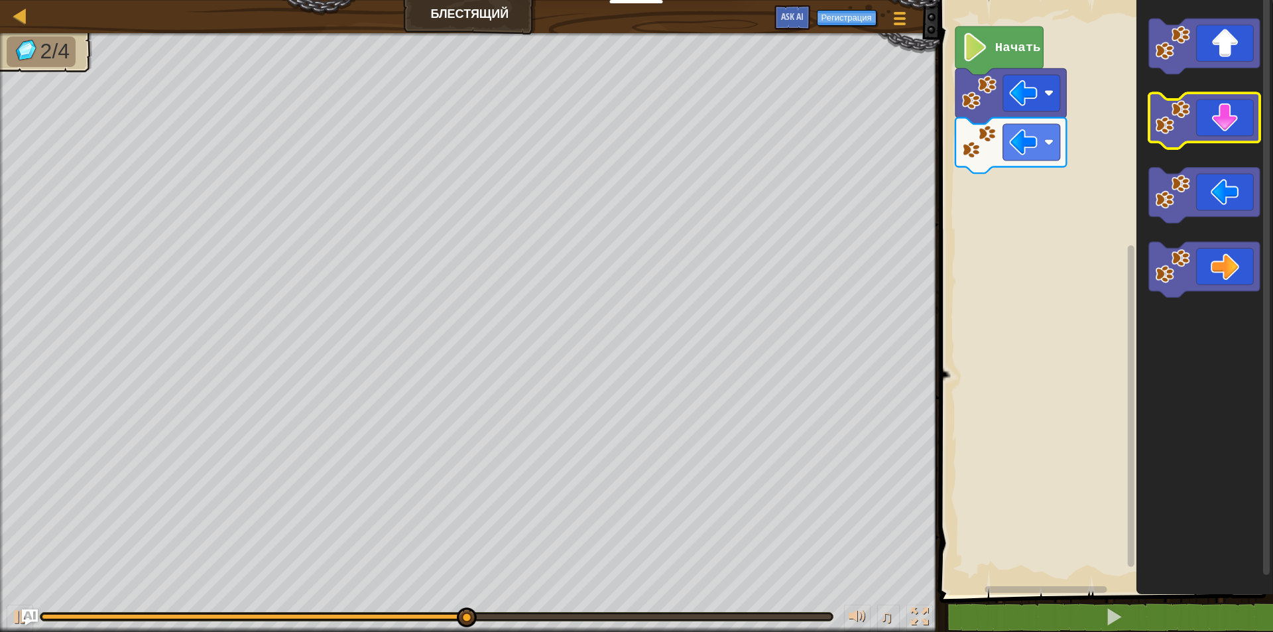
click at [1167, 123] on image "Рабочая область Blockly" at bounding box center [1172, 117] width 35 height 35
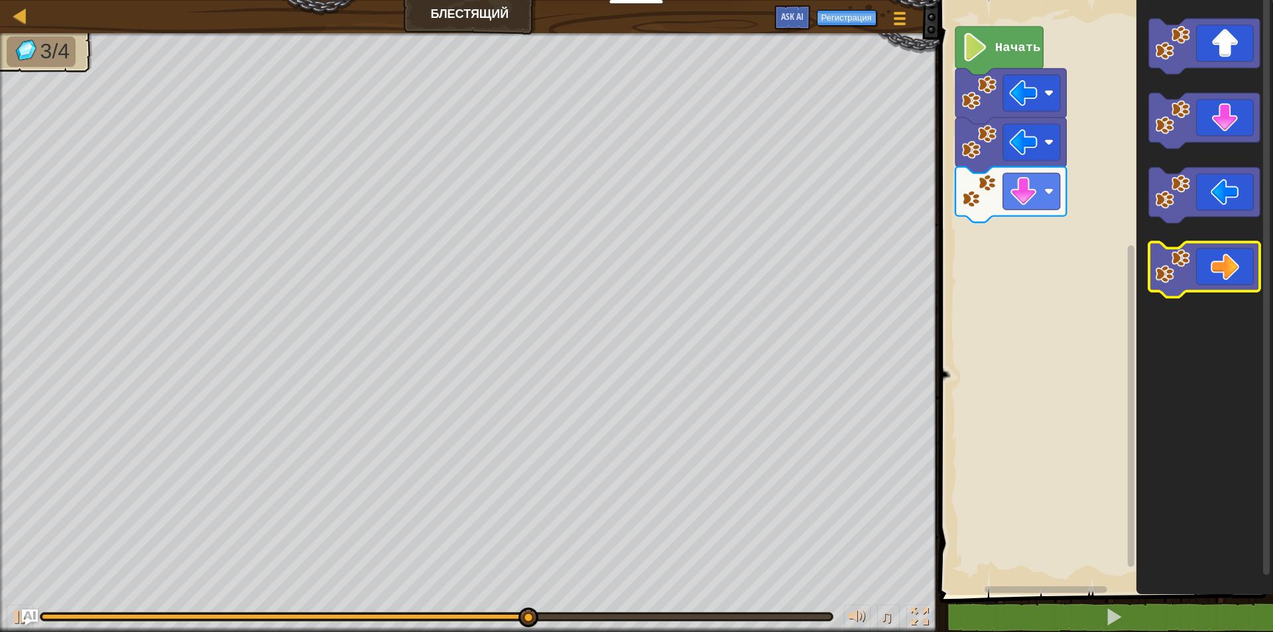
click at [1232, 275] on icon "Рабочая область Blockly" at bounding box center [1204, 270] width 111 height 56
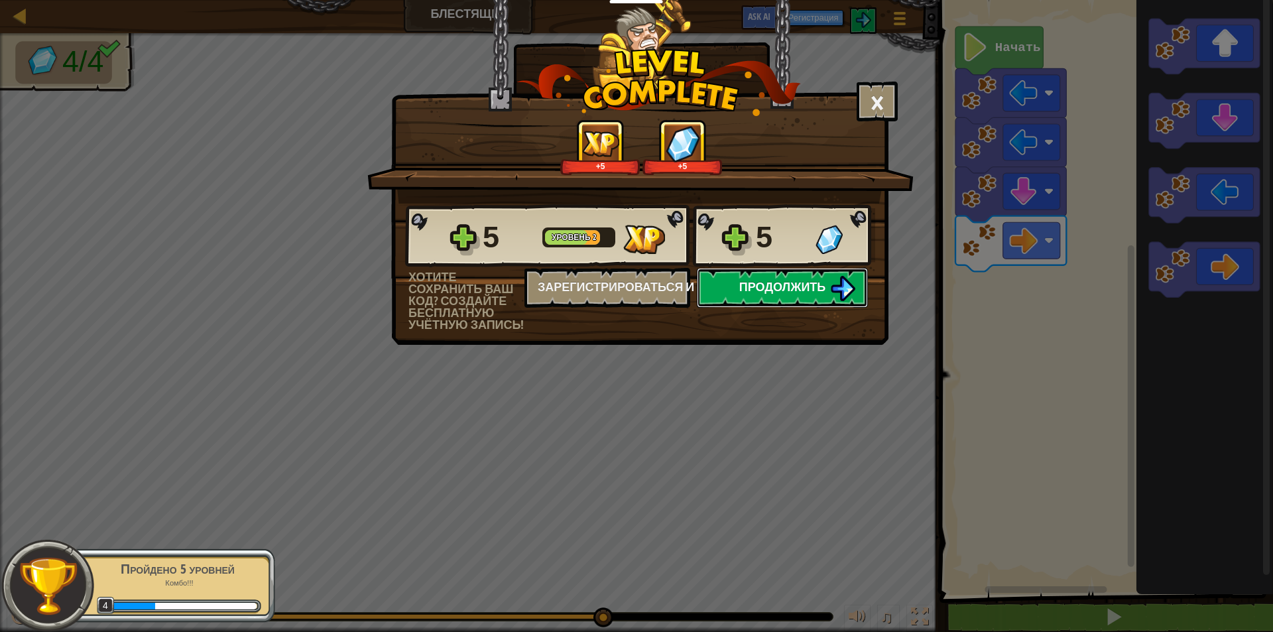
click at [820, 286] on span "Продолжить" at bounding box center [782, 287] width 87 height 17
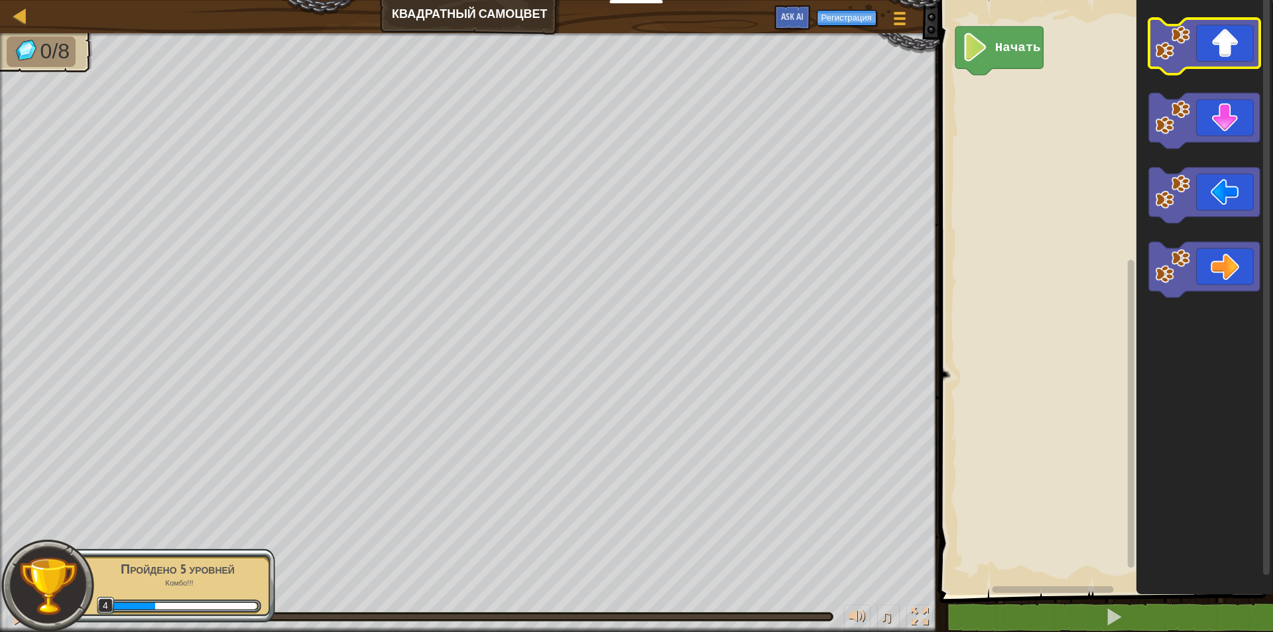
click at [1196, 45] on icon "Рабочая область Blockly" at bounding box center [1204, 47] width 111 height 56
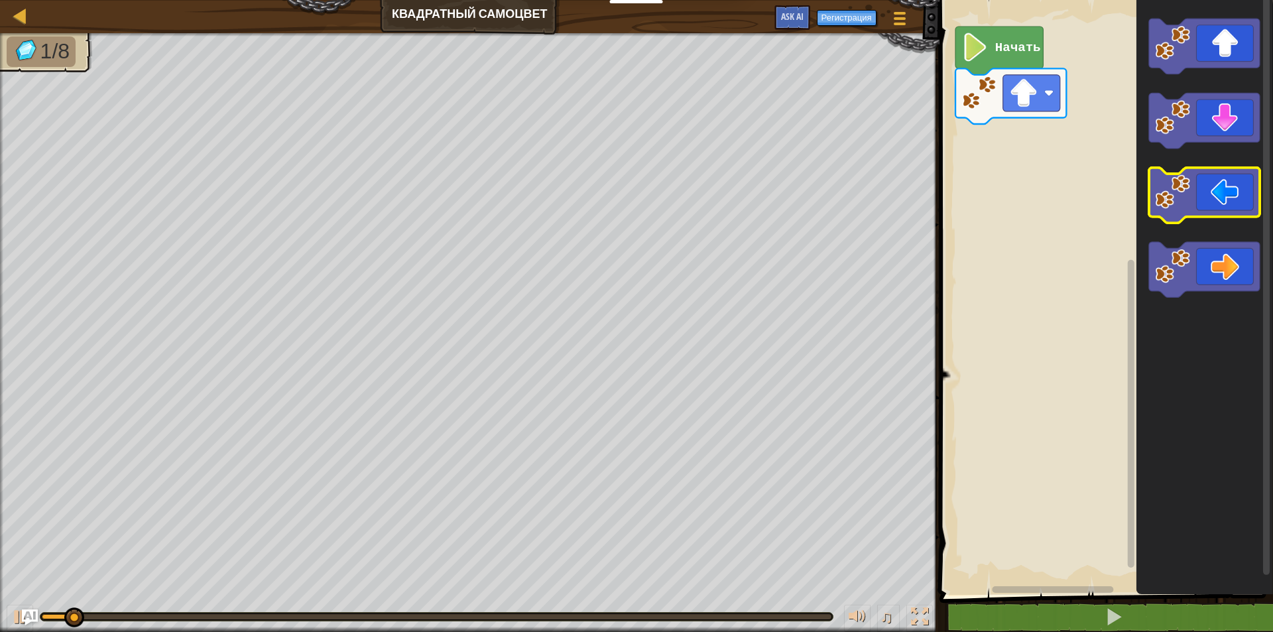
click at [1203, 198] on icon "Рабочая область Blockly" at bounding box center [1204, 196] width 111 height 56
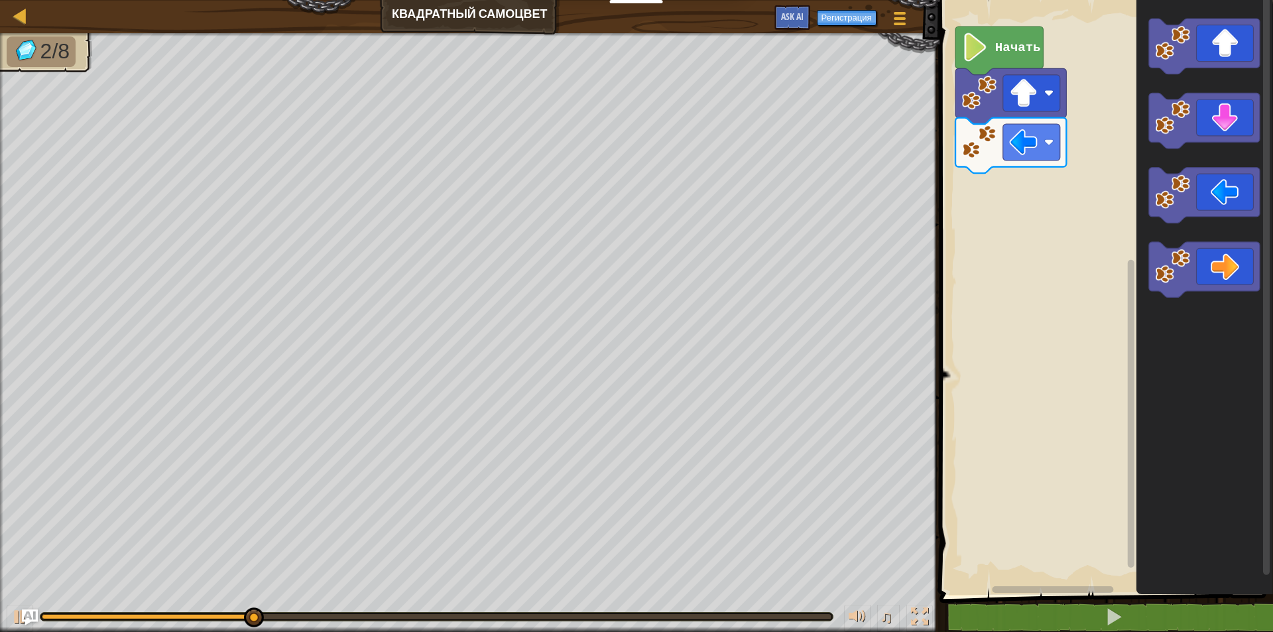
click at [1213, 300] on icon "Рабочая область Blockly" at bounding box center [1204, 294] width 137 height 602
click at [1205, 267] on icon "Рабочая область Blockly" at bounding box center [1204, 270] width 111 height 56
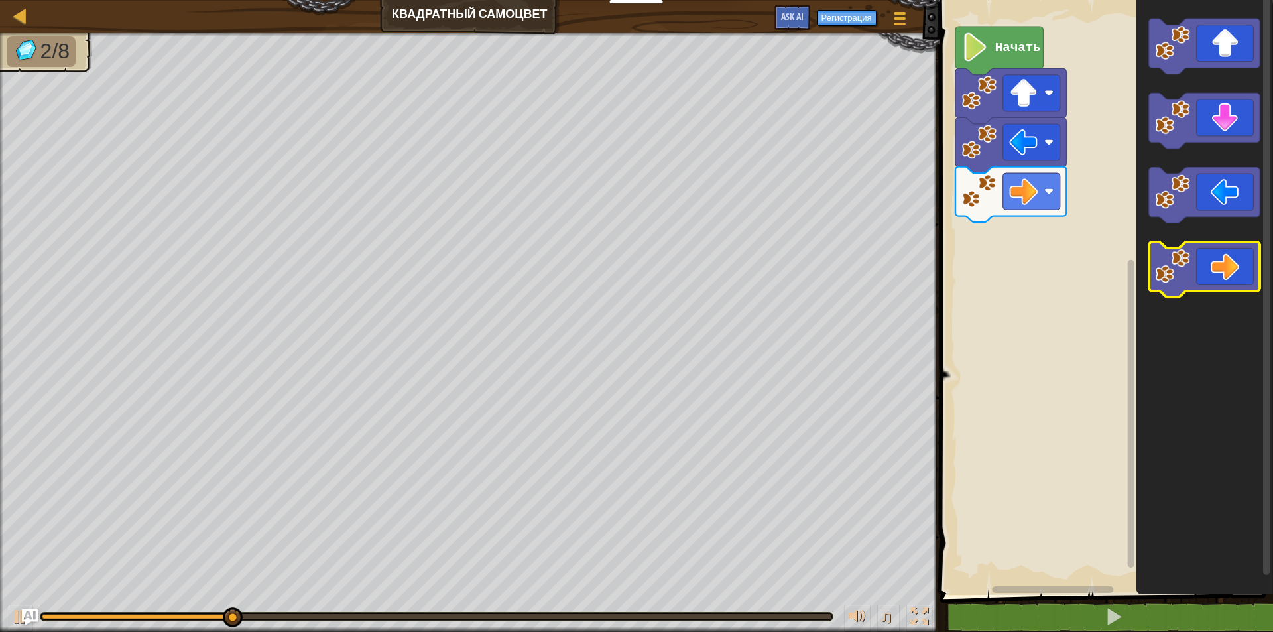
click at [1205, 267] on icon "Рабочая область Blockly" at bounding box center [1204, 270] width 111 height 56
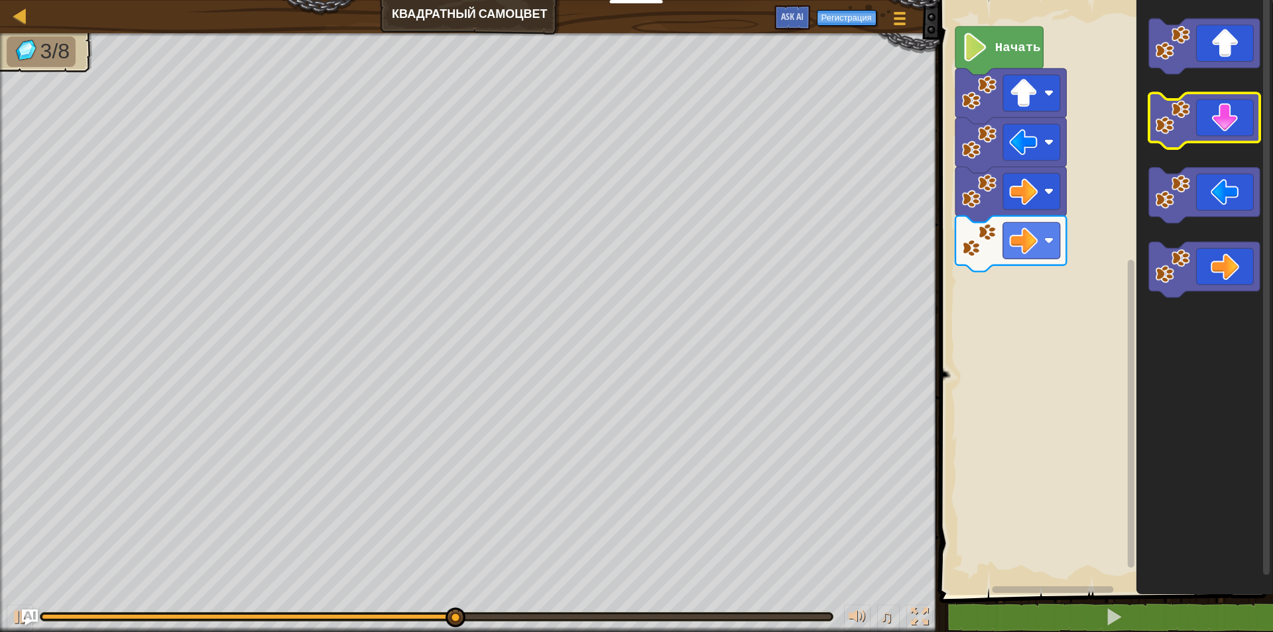
click at [1214, 132] on icon "Рабочая область Blockly" at bounding box center [1204, 122] width 111 height 56
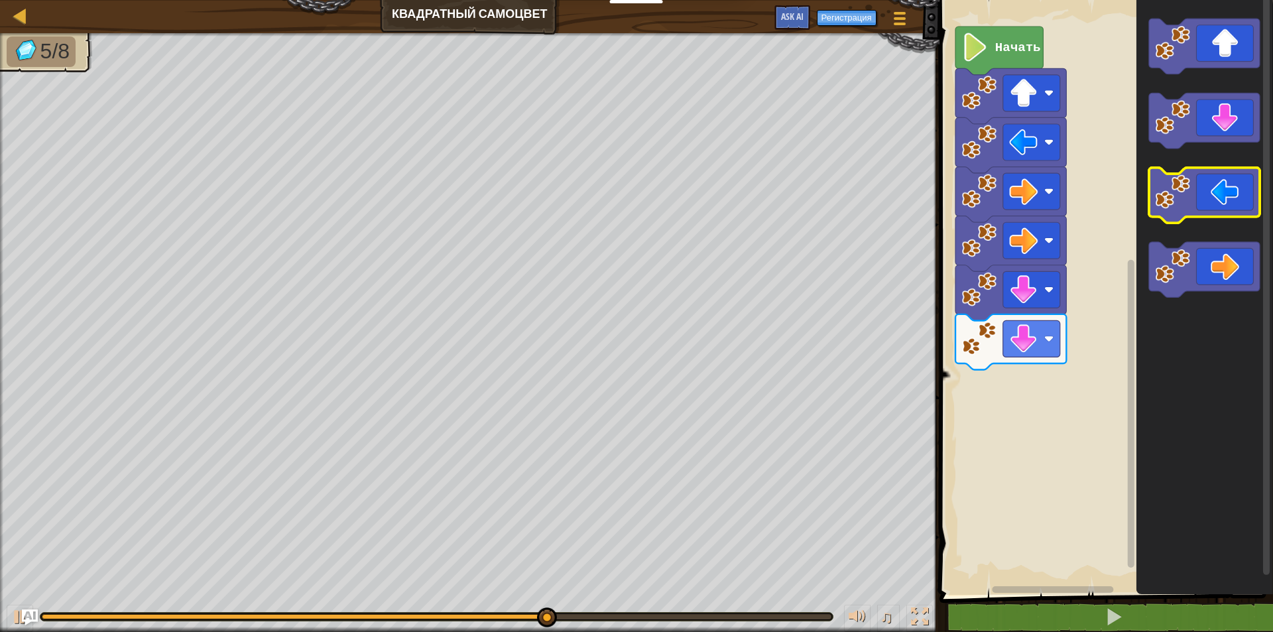
click at [1196, 199] on icon "Рабочая область Blockly" at bounding box center [1204, 196] width 111 height 56
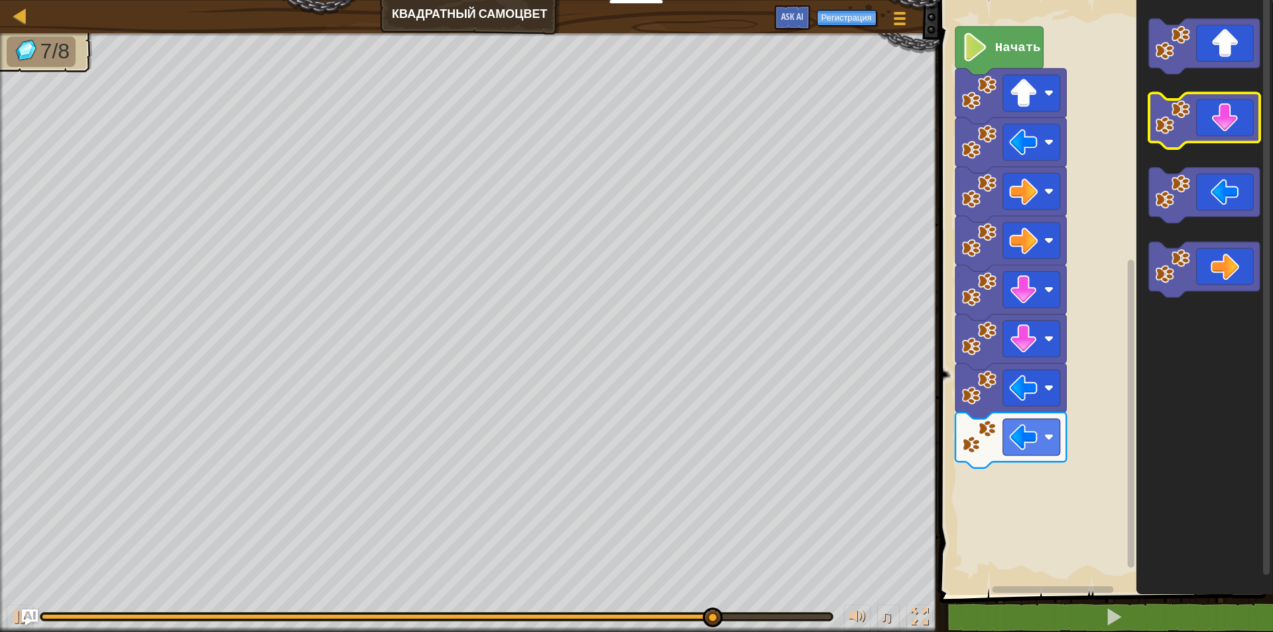
click at [1200, 54] on icon "Рабочая область Blockly" at bounding box center [1204, 47] width 111 height 56
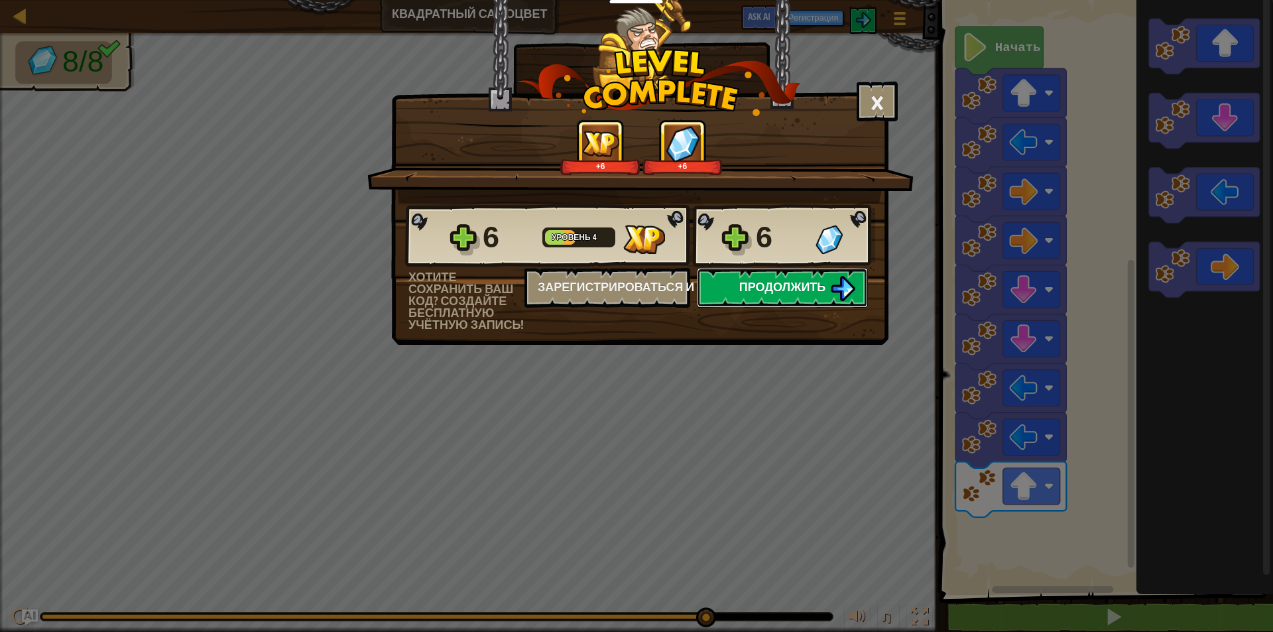
click at [789, 279] on button "Продолжить" at bounding box center [782, 288] width 171 height 40
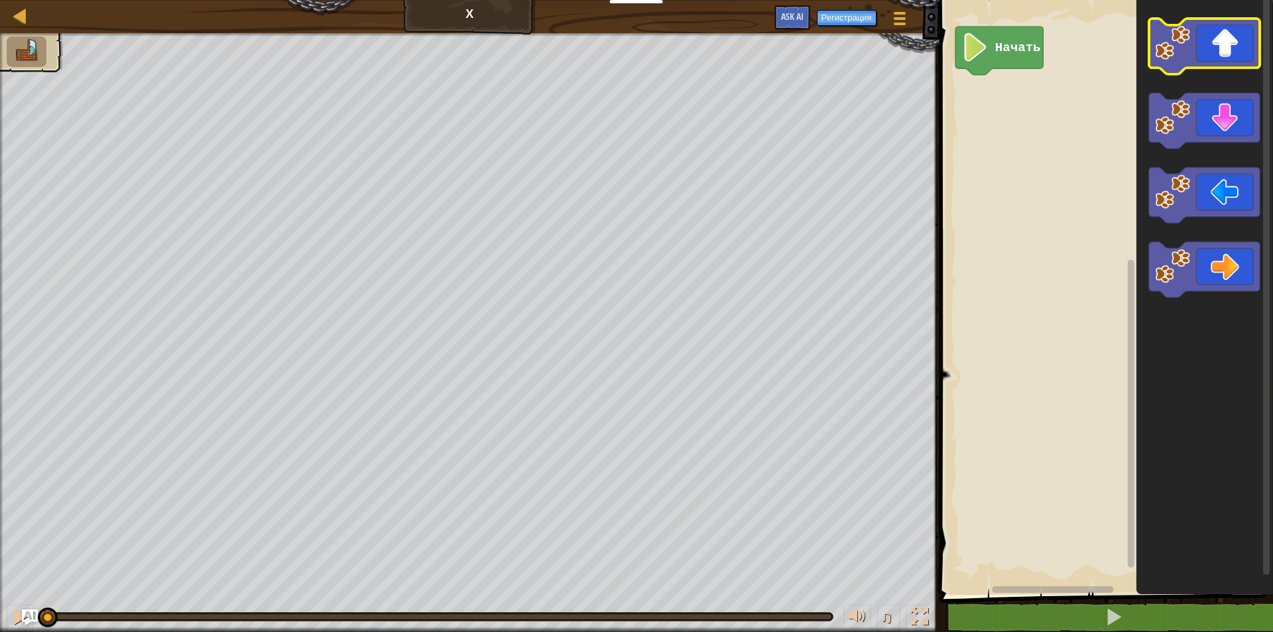
click at [1165, 50] on image "Рабочая область Blockly" at bounding box center [1172, 42] width 35 height 35
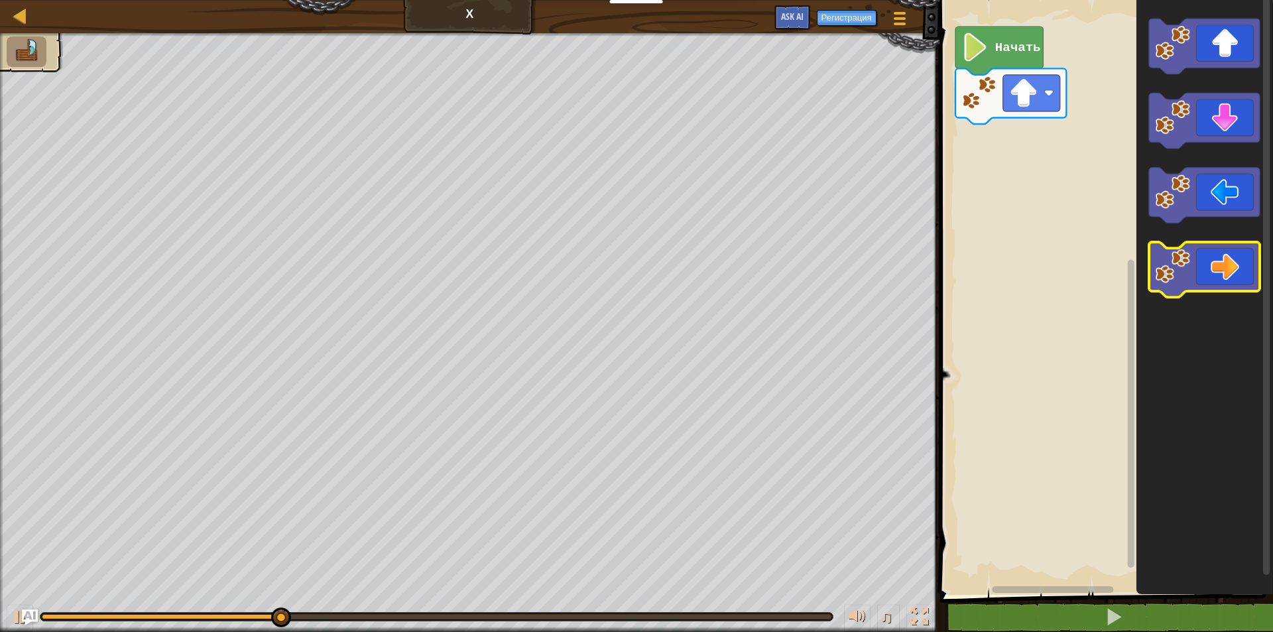
click at [1222, 256] on icon "Рабочая область Blockly" at bounding box center [1204, 270] width 111 height 56
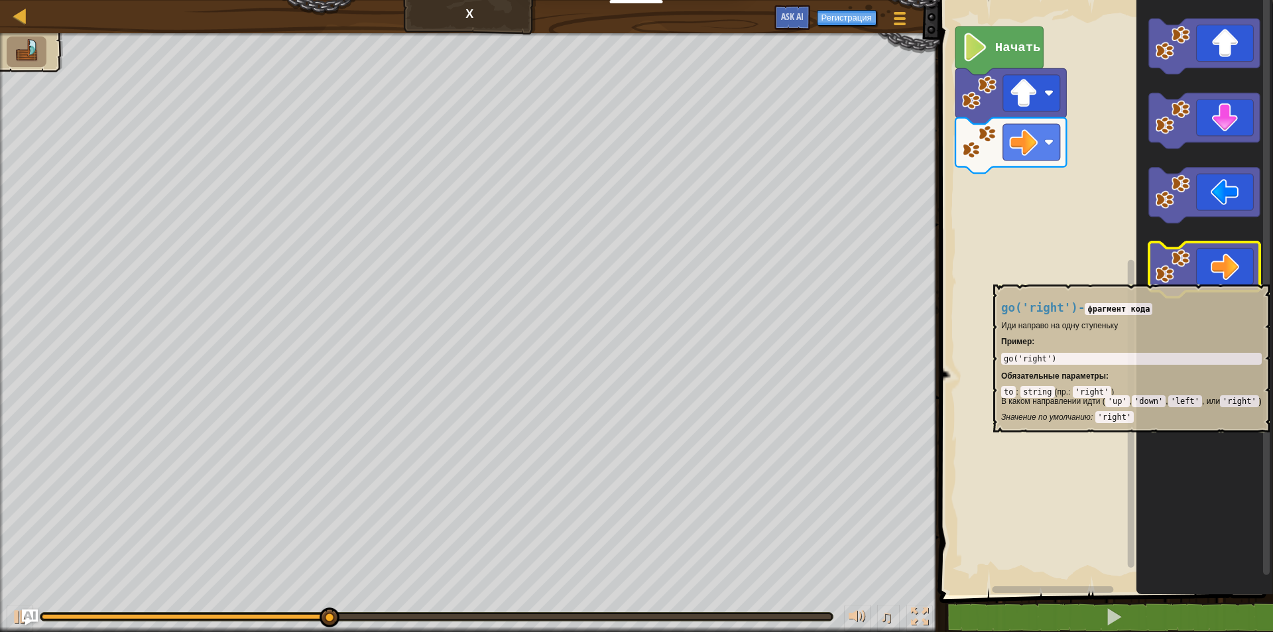
click at [1221, 278] on icon "Рабочая область Blockly" at bounding box center [1204, 270] width 111 height 56
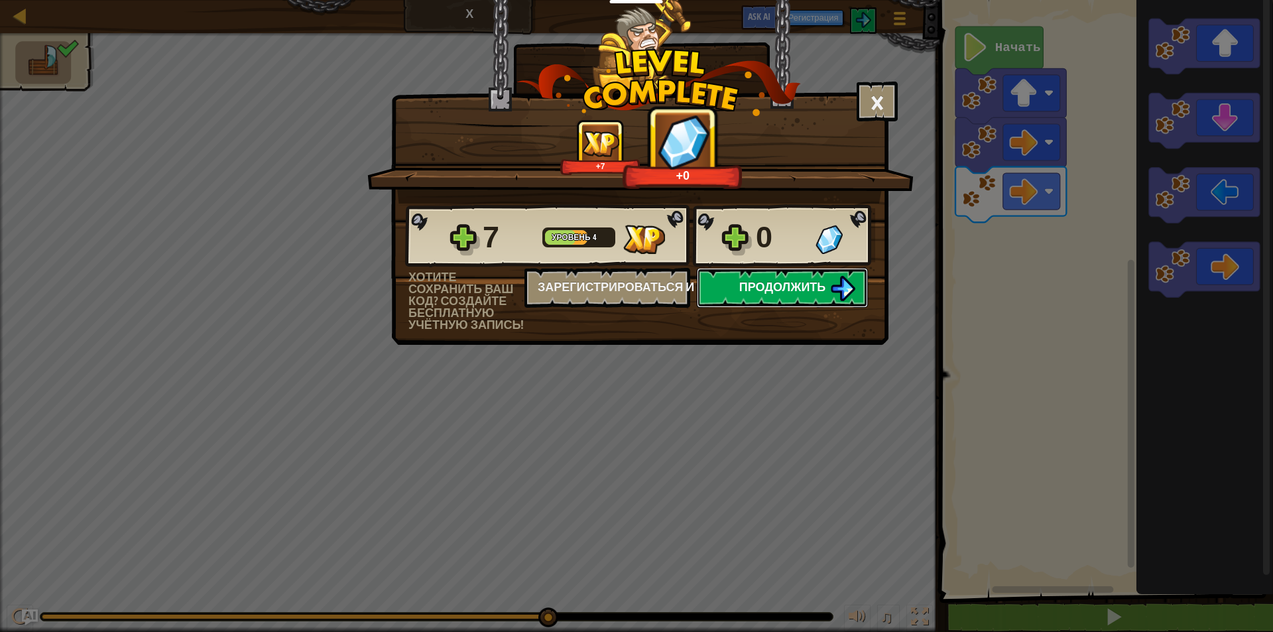
click at [761, 281] on span "Продолжить" at bounding box center [782, 287] width 87 height 17
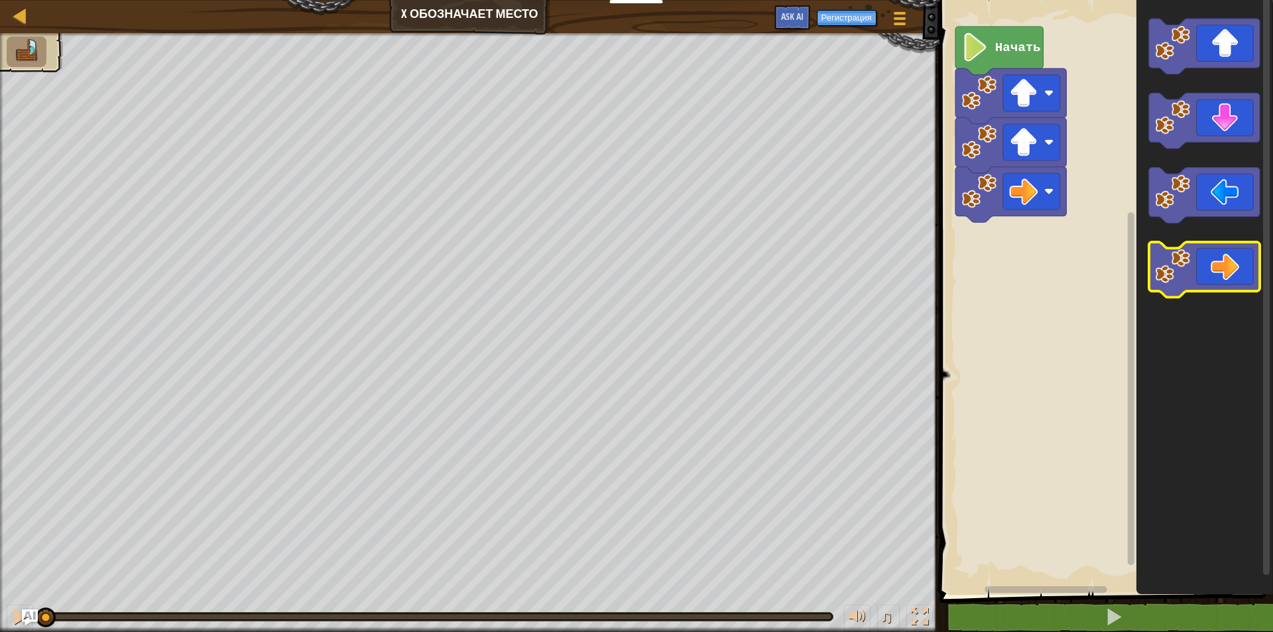
click at [1187, 284] on image "Рабочая область Blockly" at bounding box center [1172, 266] width 35 height 35
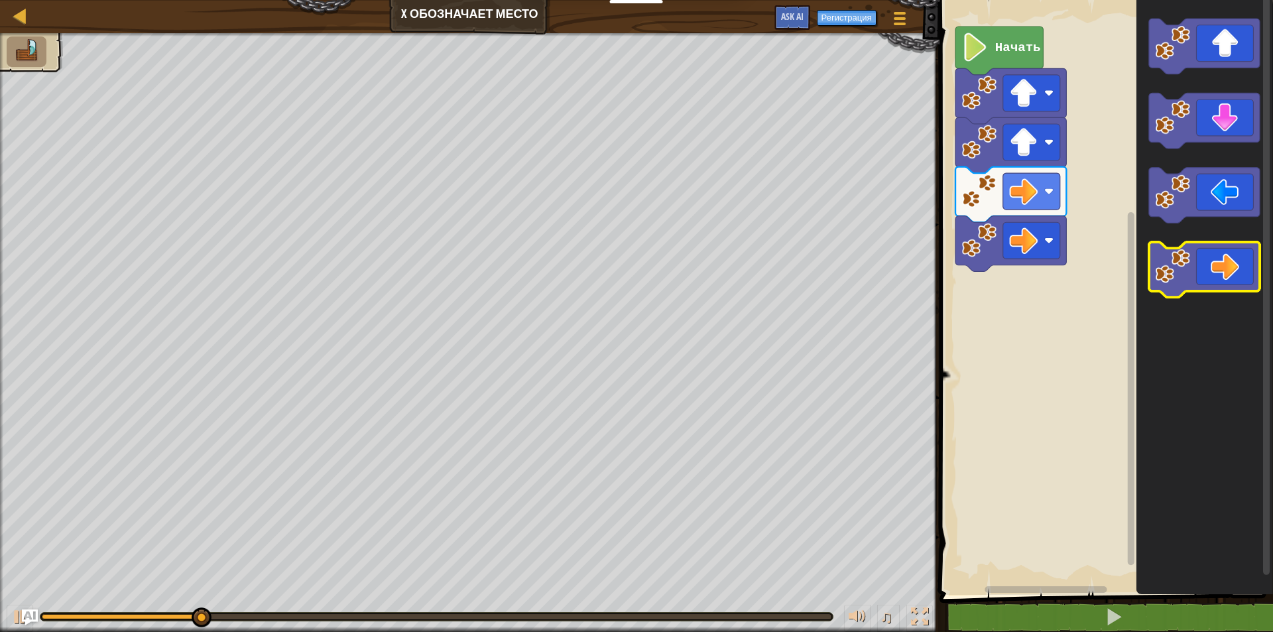
click at [1193, 261] on icon "Рабочая область Blockly" at bounding box center [1204, 270] width 111 height 56
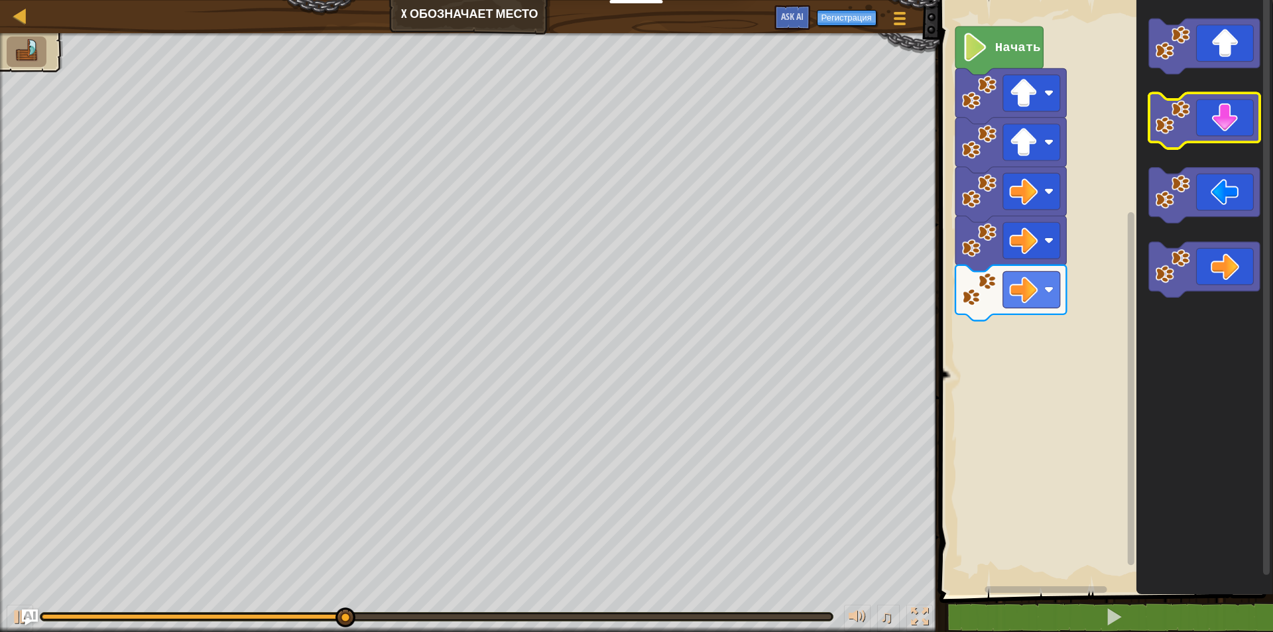
click at [1202, 106] on icon "Рабочая область Blockly" at bounding box center [1204, 122] width 111 height 56
click at [1201, 106] on icon "Рабочая область Blockly" at bounding box center [1204, 122] width 111 height 56
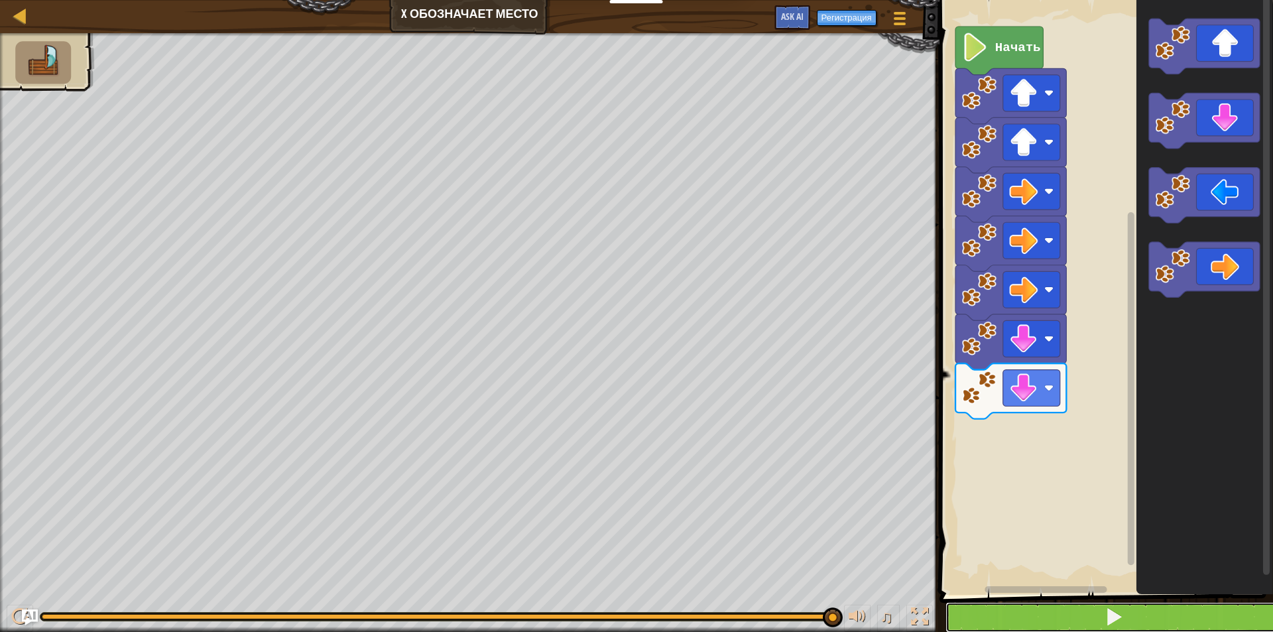
click at [1090, 618] on button at bounding box center [1115, 617] width 338 height 31
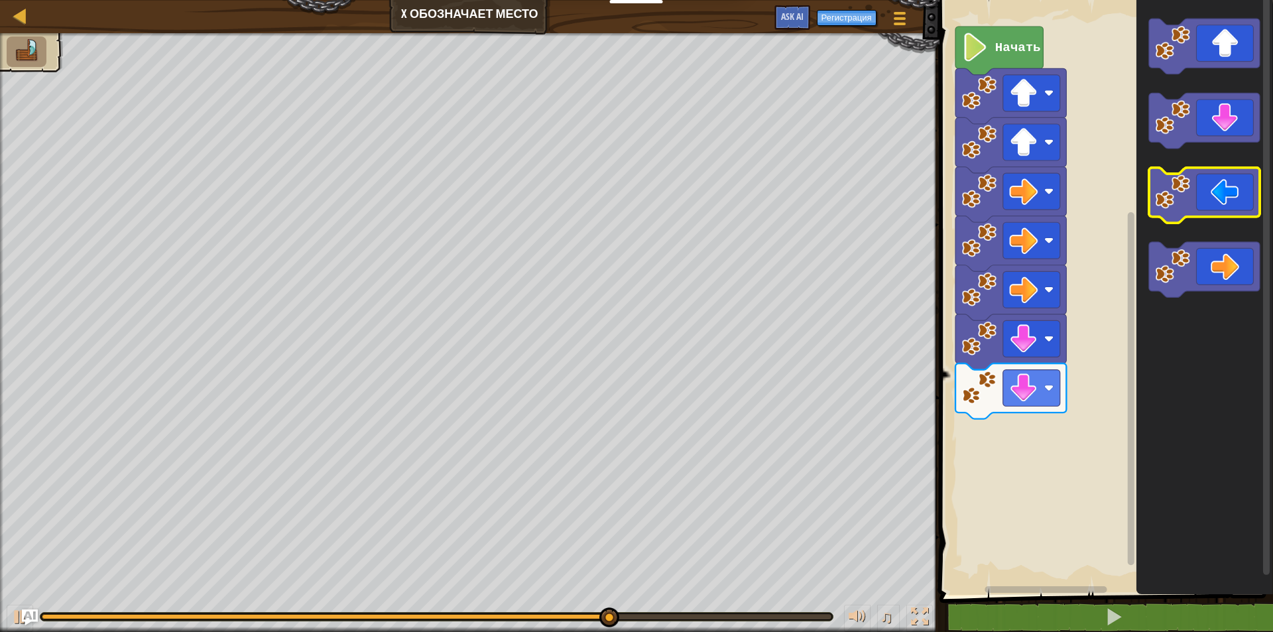
click at [1170, 199] on image "Рабочая область Blockly" at bounding box center [1172, 191] width 35 height 35
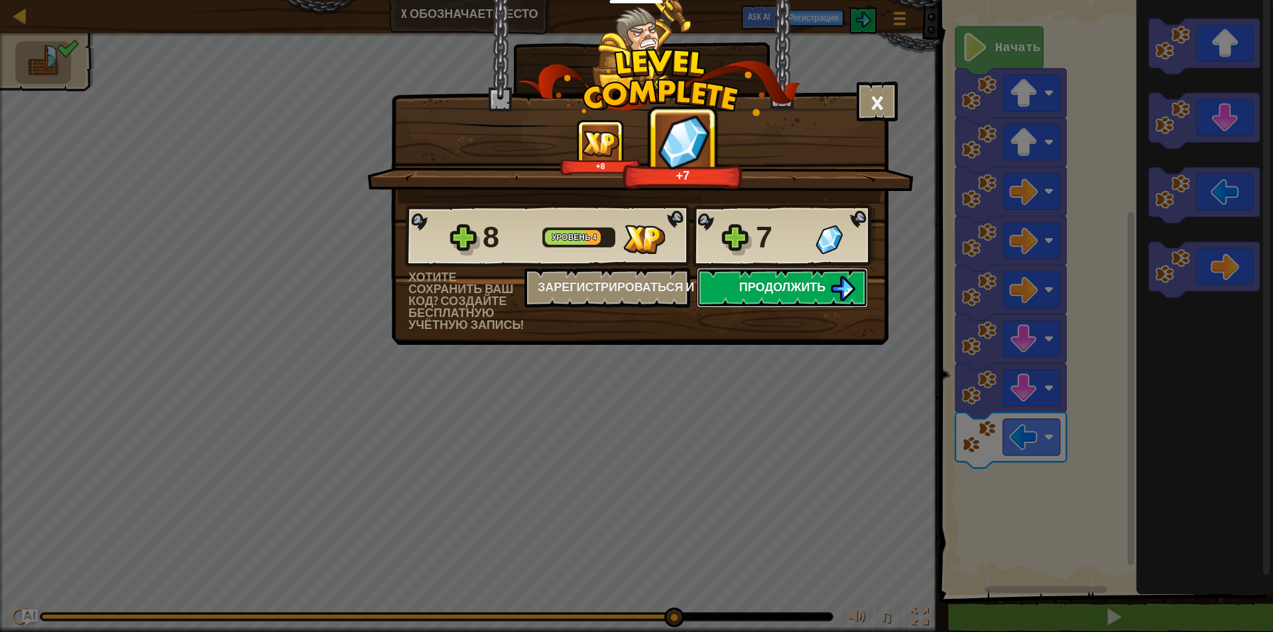
click at [791, 283] on span "Продолжить" at bounding box center [782, 287] width 87 height 17
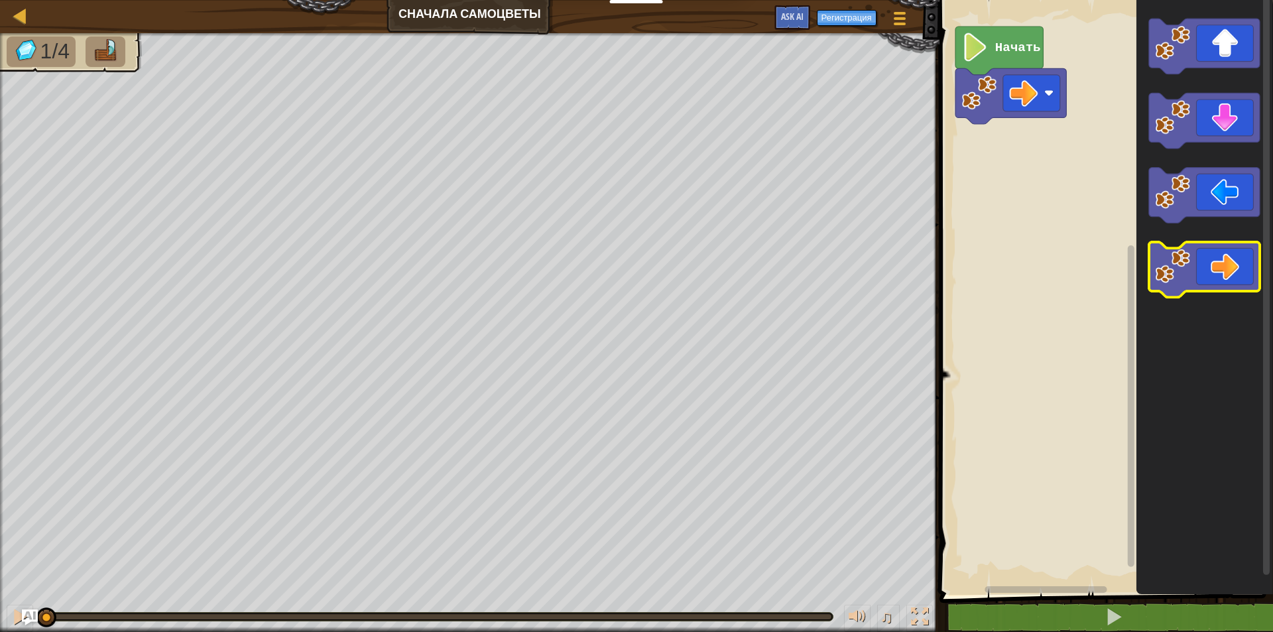
click at [1203, 266] on icon "Рабочая область Blockly" at bounding box center [1204, 270] width 111 height 56
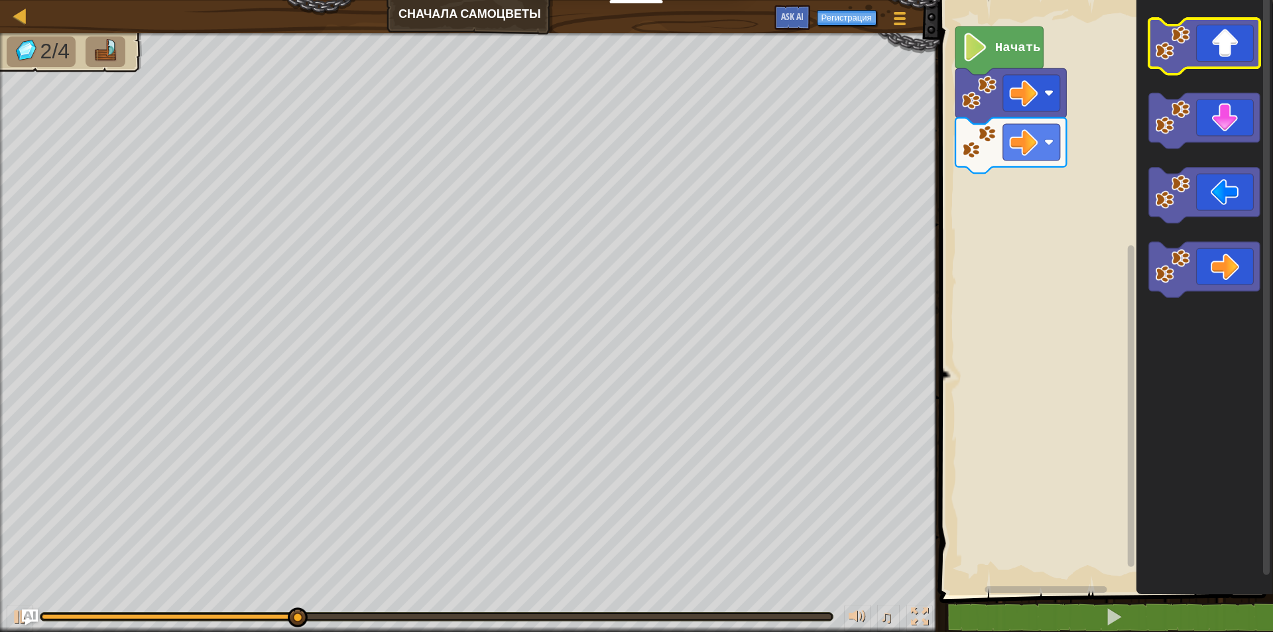
click at [1196, 36] on icon "Рабочая область Blockly" at bounding box center [1204, 47] width 111 height 56
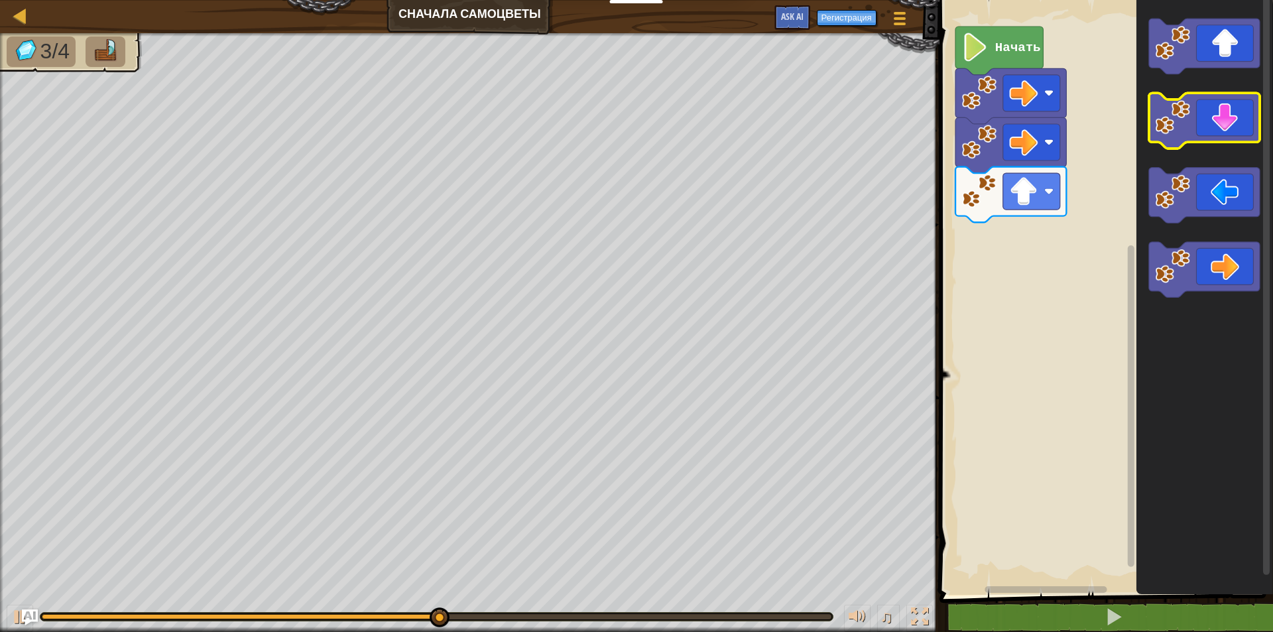
click at [1206, 136] on icon "Рабочая область Blockly" at bounding box center [1204, 122] width 111 height 56
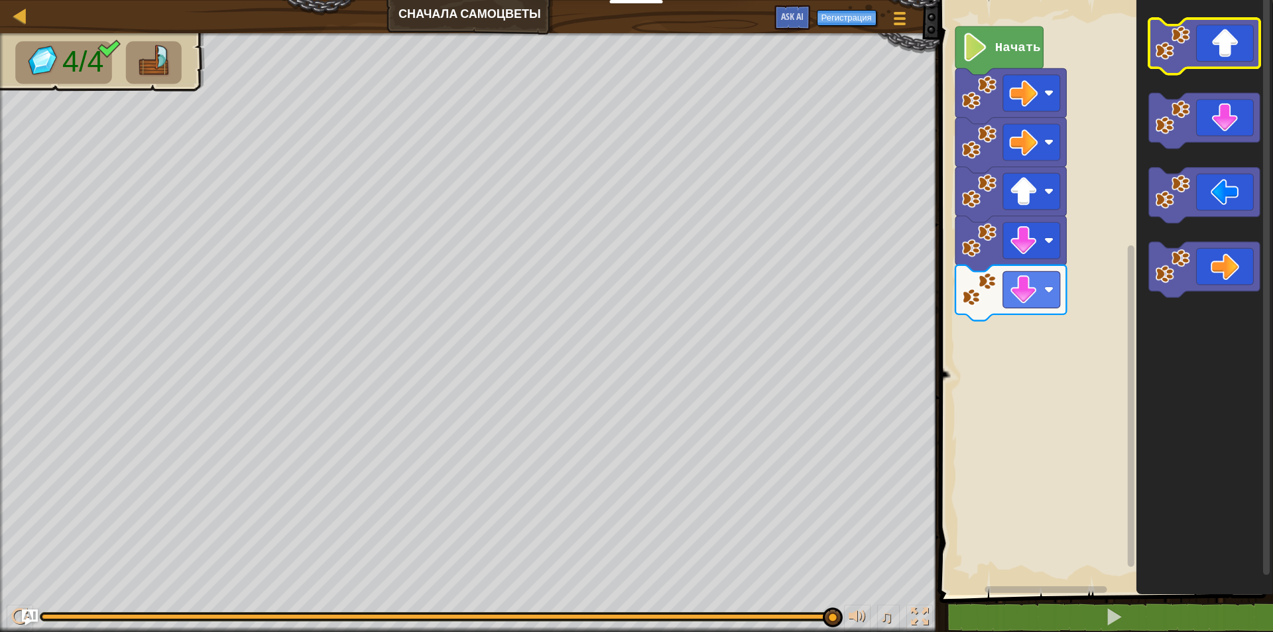
click at [1191, 58] on icon "Рабочая область Blockly" at bounding box center [1204, 47] width 111 height 56
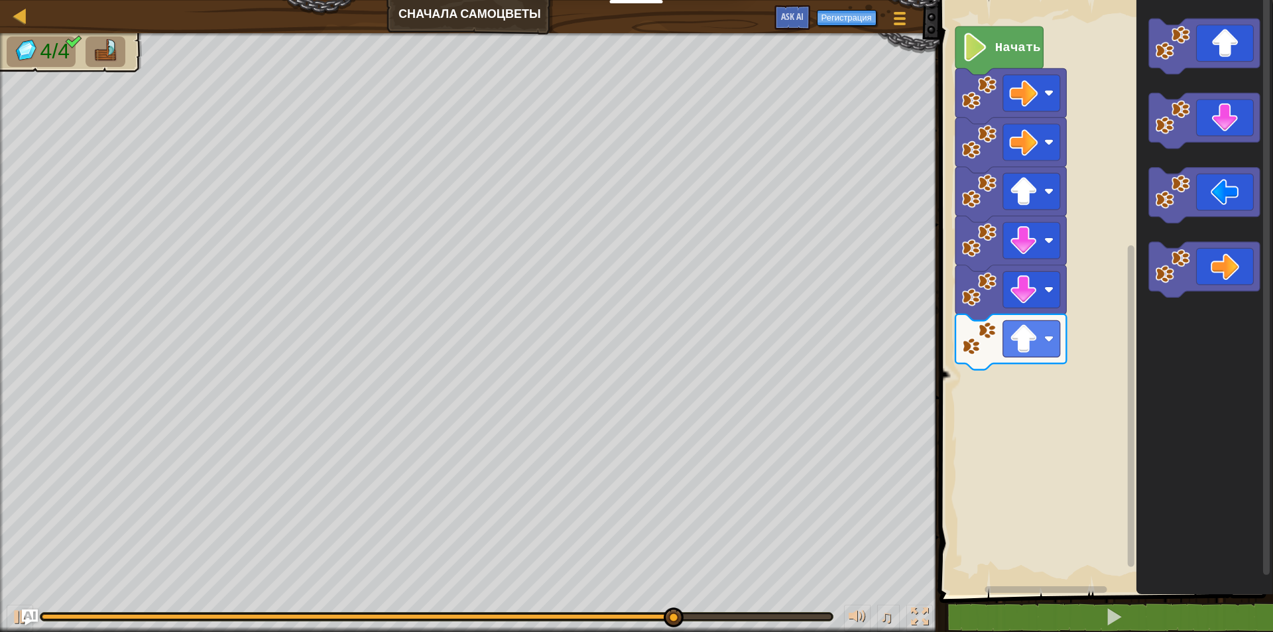
click at [1237, 265] on icon "Рабочая область Blockly" at bounding box center [1204, 270] width 111 height 56
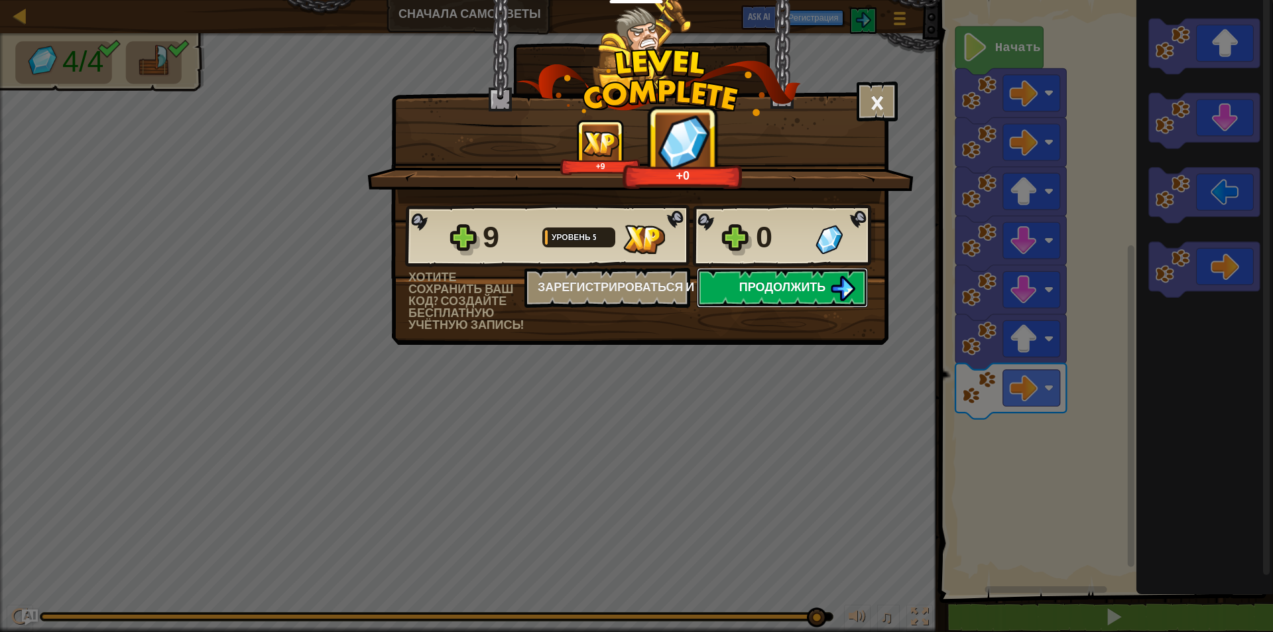
click at [844, 283] on img at bounding box center [842, 288] width 25 height 25
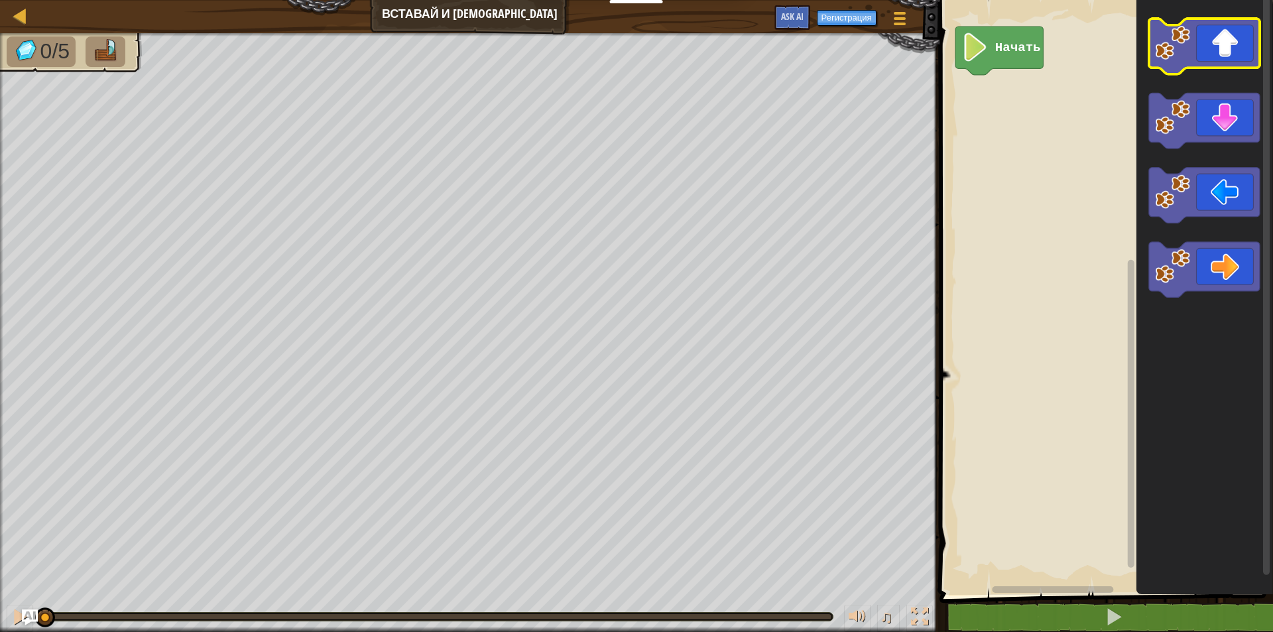
click at [1232, 52] on icon "Рабочая область Blockly" at bounding box center [1204, 47] width 111 height 56
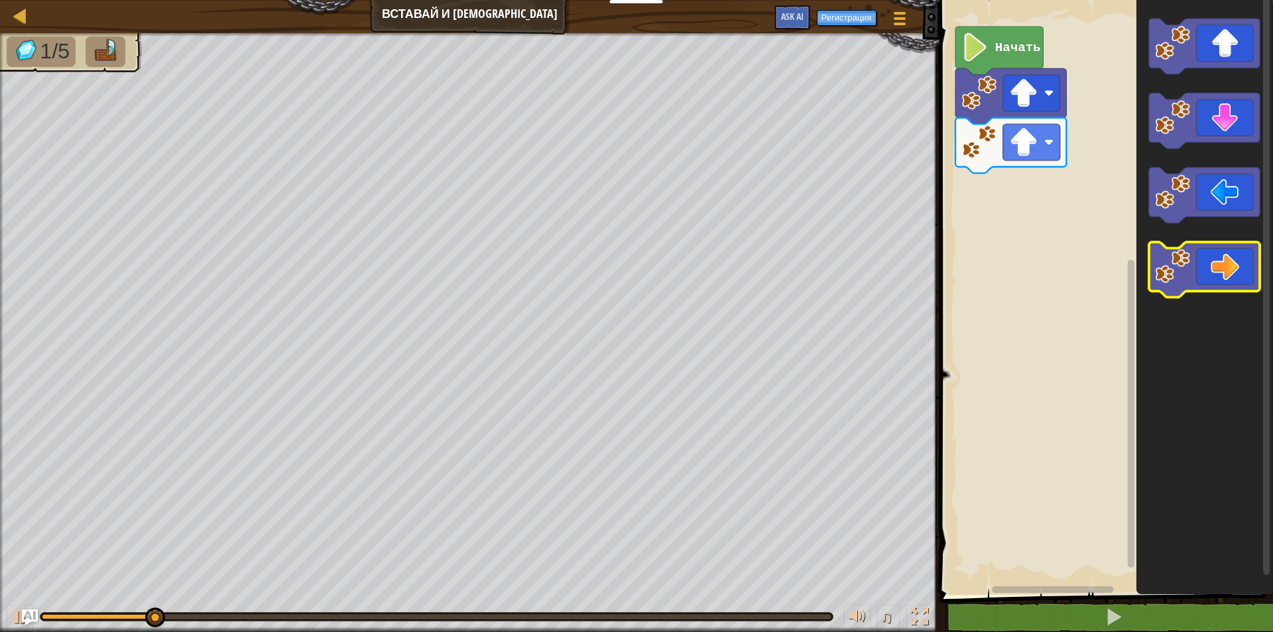
click at [1200, 275] on icon "Рабочая область Blockly" at bounding box center [1204, 270] width 111 height 56
click at [1196, 277] on icon "Рабочая область Blockly" at bounding box center [1204, 270] width 111 height 56
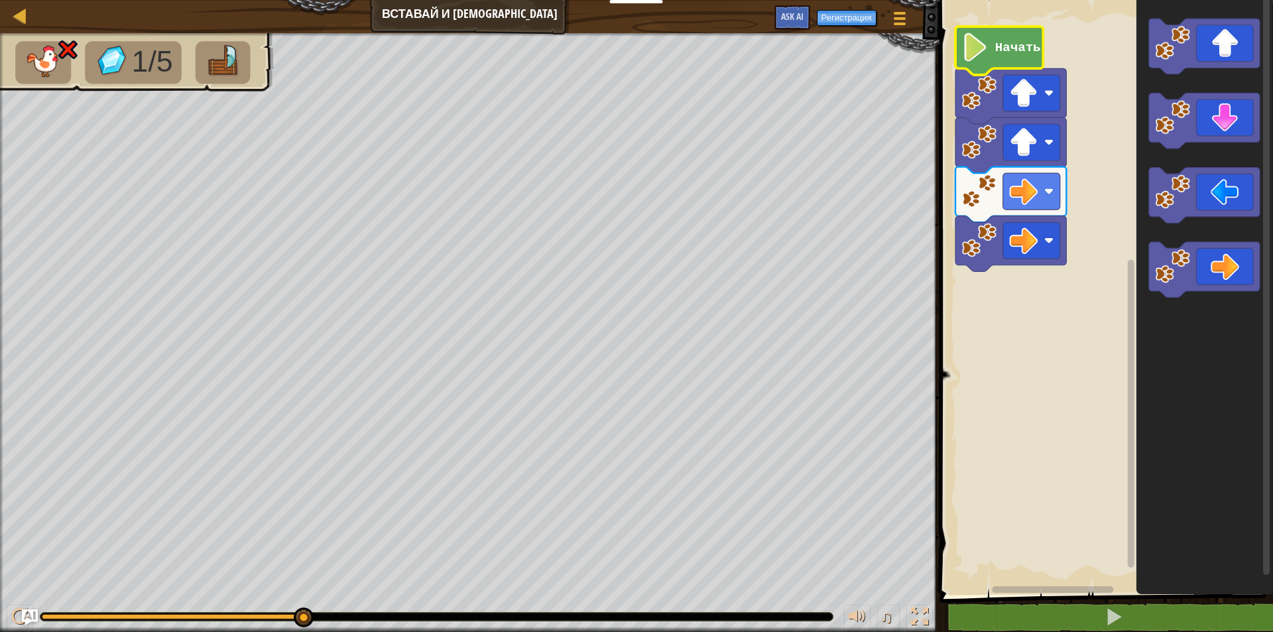
click at [1011, 48] on text "Начать" at bounding box center [1018, 47] width 46 height 15
click at [1008, 48] on text "Начать" at bounding box center [1018, 47] width 46 height 15
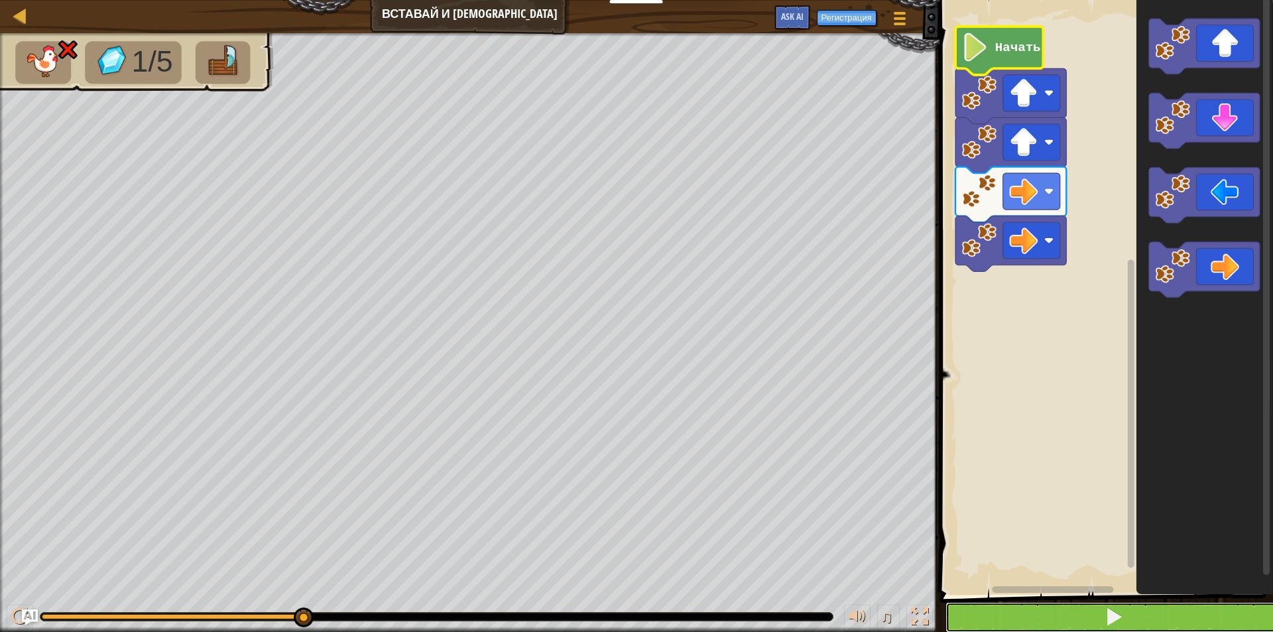
click at [1008, 622] on button at bounding box center [1115, 617] width 338 height 31
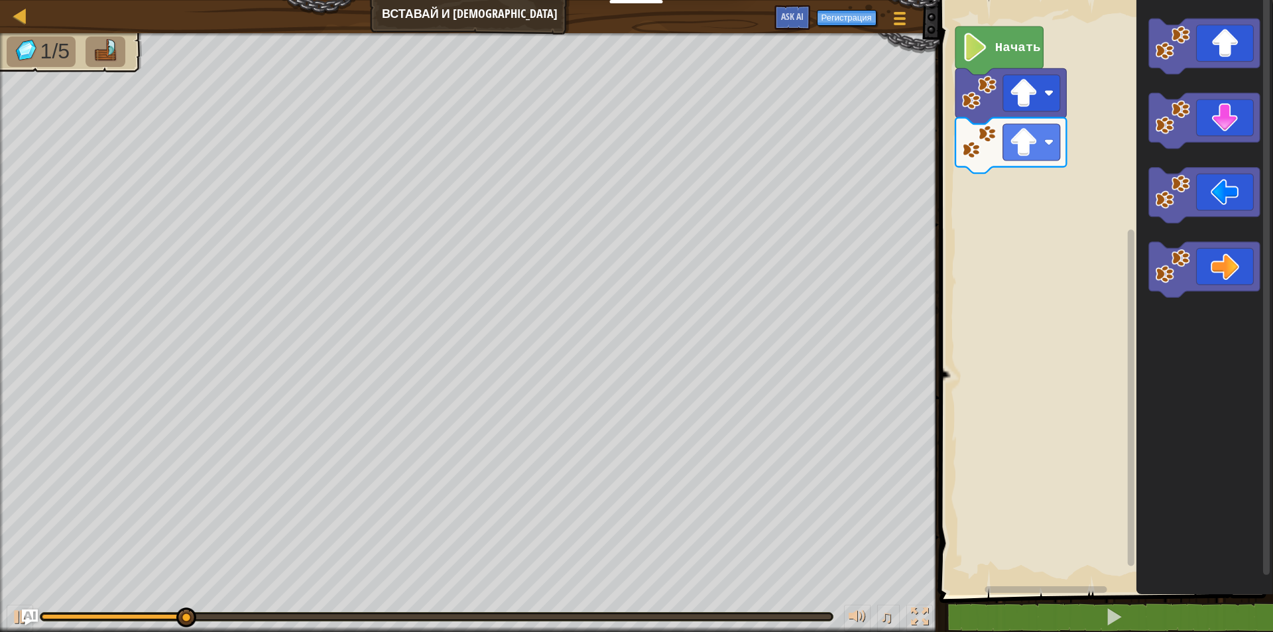
click at [1168, 47] on image "Рабочая область Blockly" at bounding box center [1172, 42] width 35 height 35
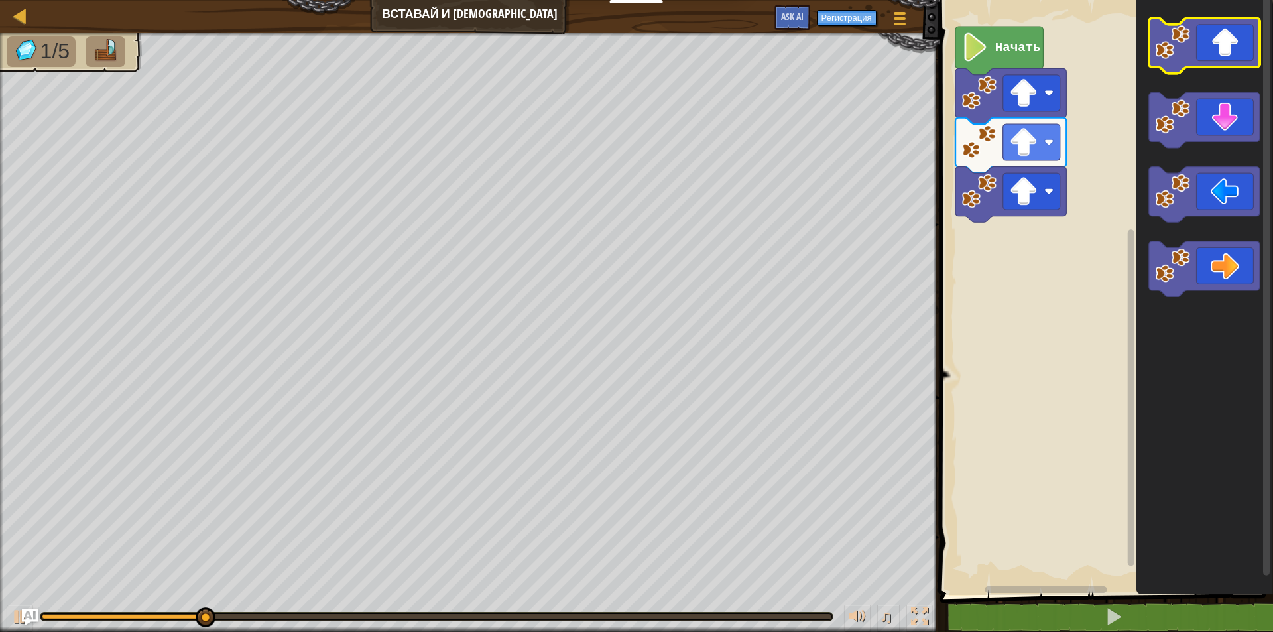
click at [1168, 47] on image "Рабочая область Blockly" at bounding box center [1172, 42] width 35 height 35
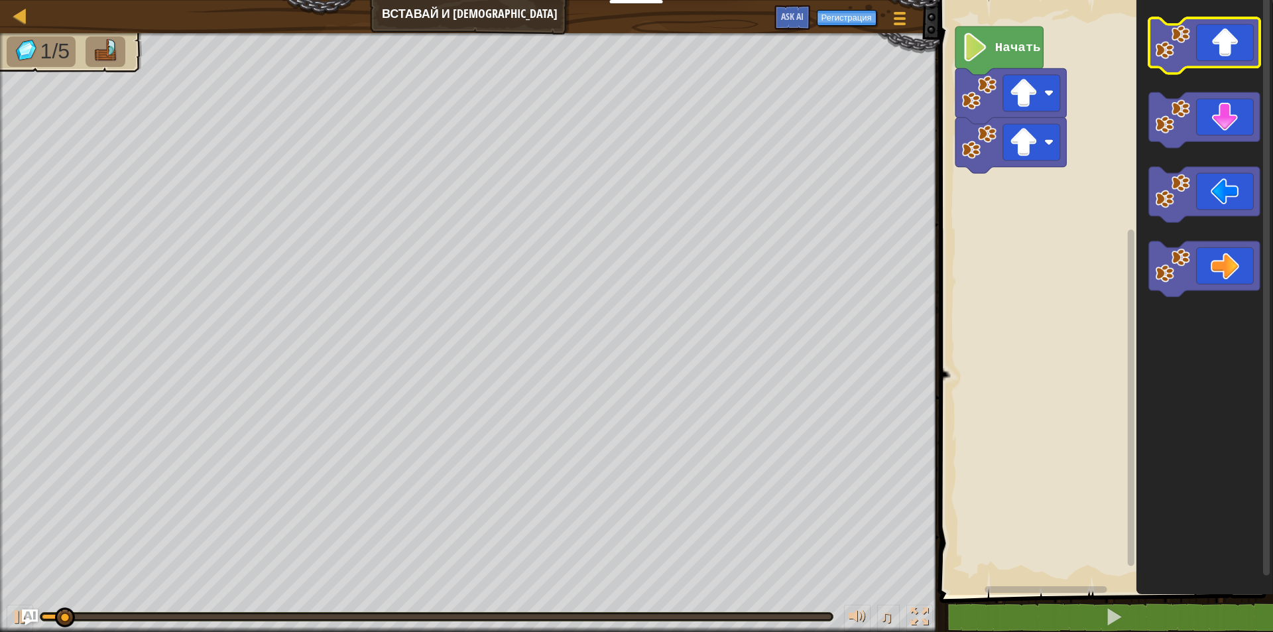
click at [1209, 50] on icon "Рабочая область Blockly" at bounding box center [1204, 46] width 111 height 56
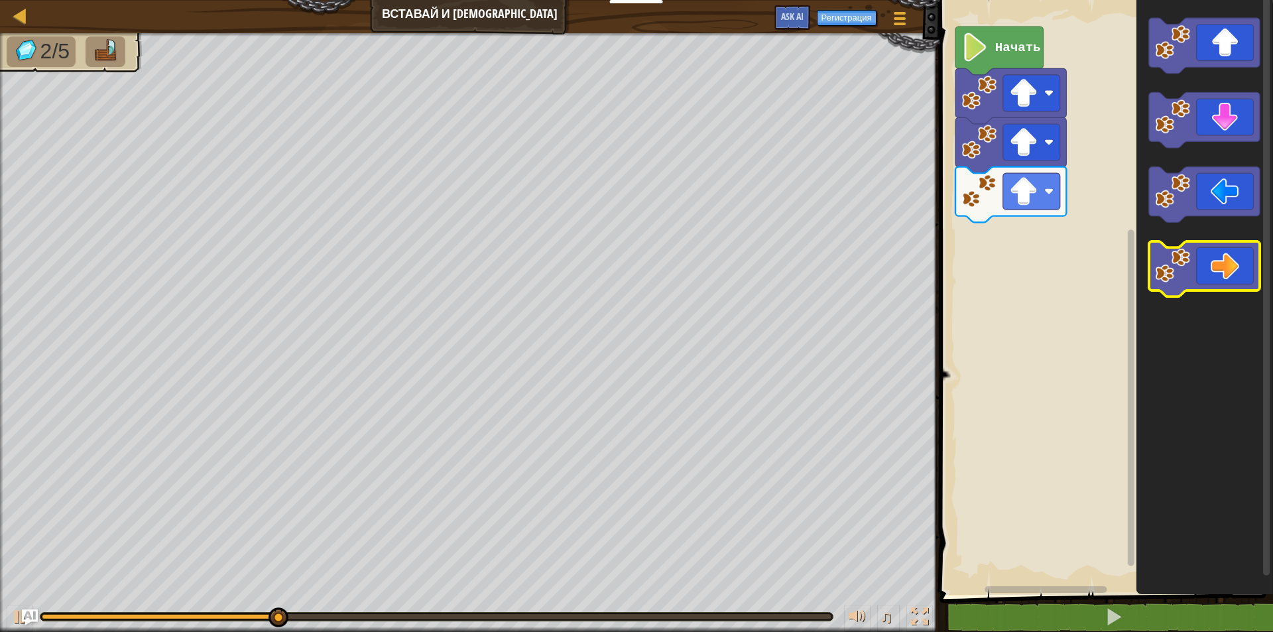
click at [1214, 271] on icon "Рабочая область Blockly" at bounding box center [1204, 269] width 111 height 56
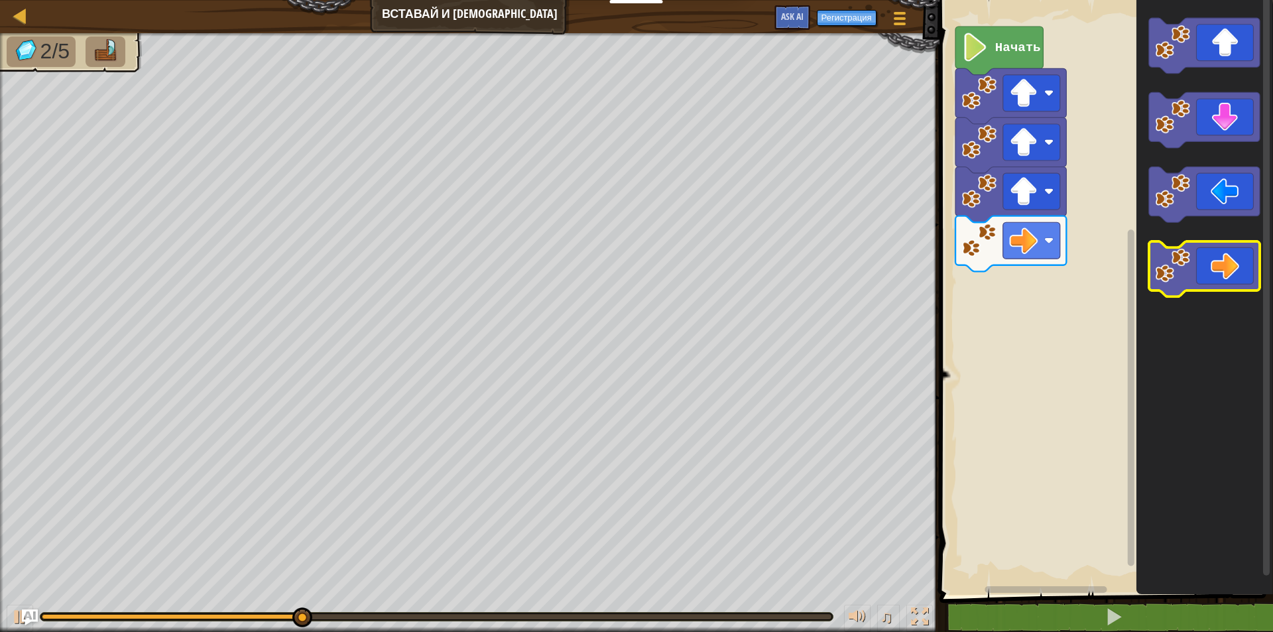
click at [1214, 271] on icon "Рабочая область Blockly" at bounding box center [1204, 269] width 111 height 56
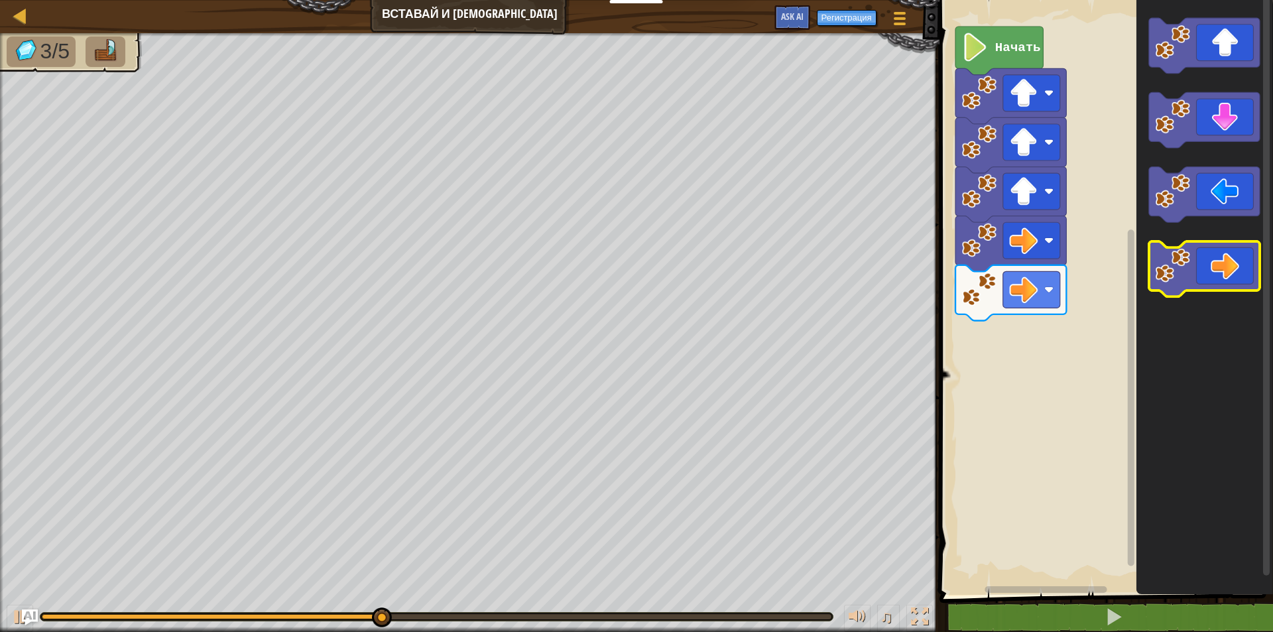
click at [1214, 271] on icon "Рабочая область Blockly" at bounding box center [1204, 269] width 111 height 56
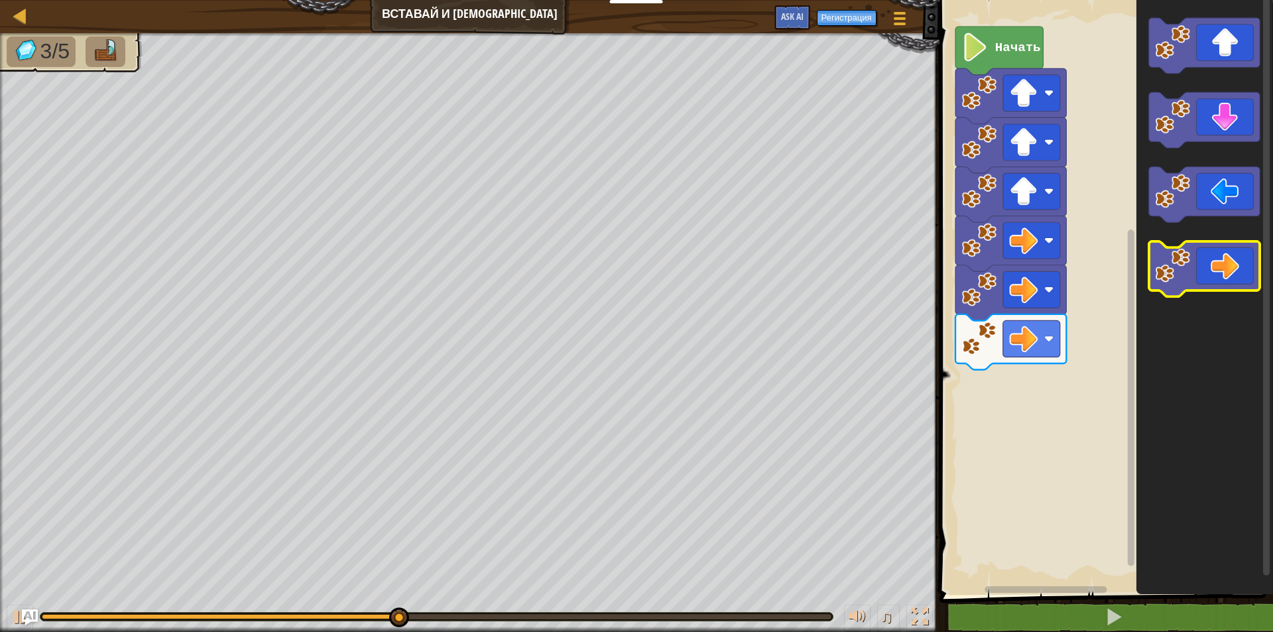
click at [1214, 271] on icon "Рабочая область Blockly" at bounding box center [1204, 269] width 111 height 56
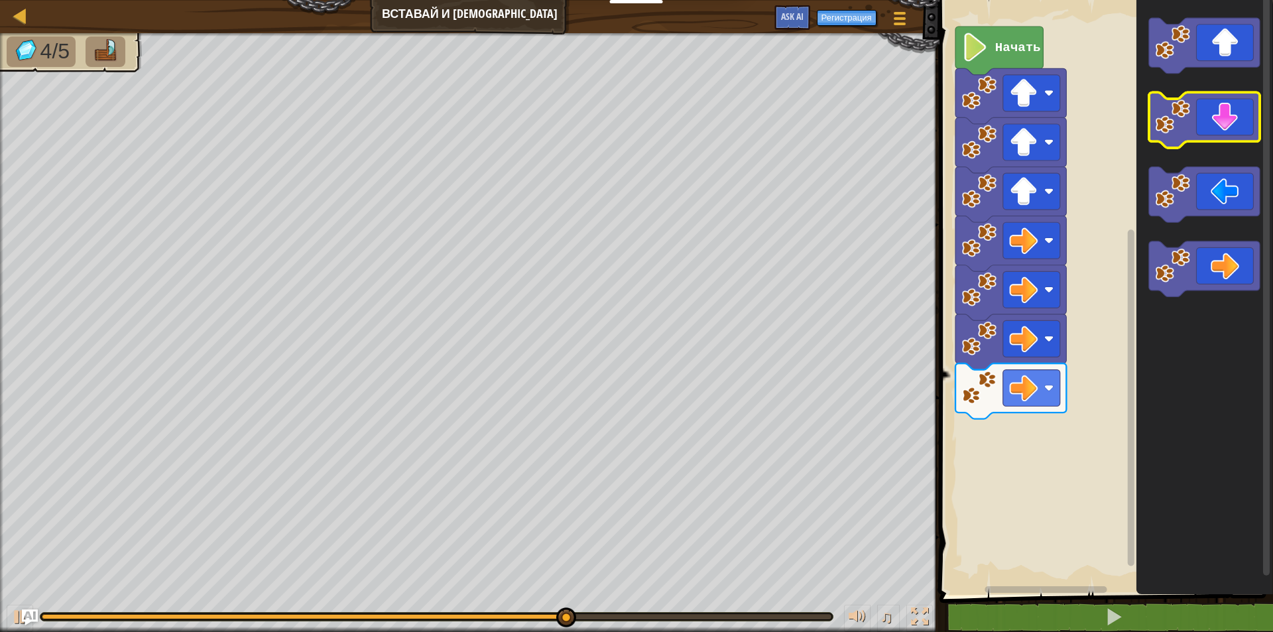
click at [1212, 123] on icon "Рабочая область Blockly" at bounding box center [1204, 121] width 111 height 56
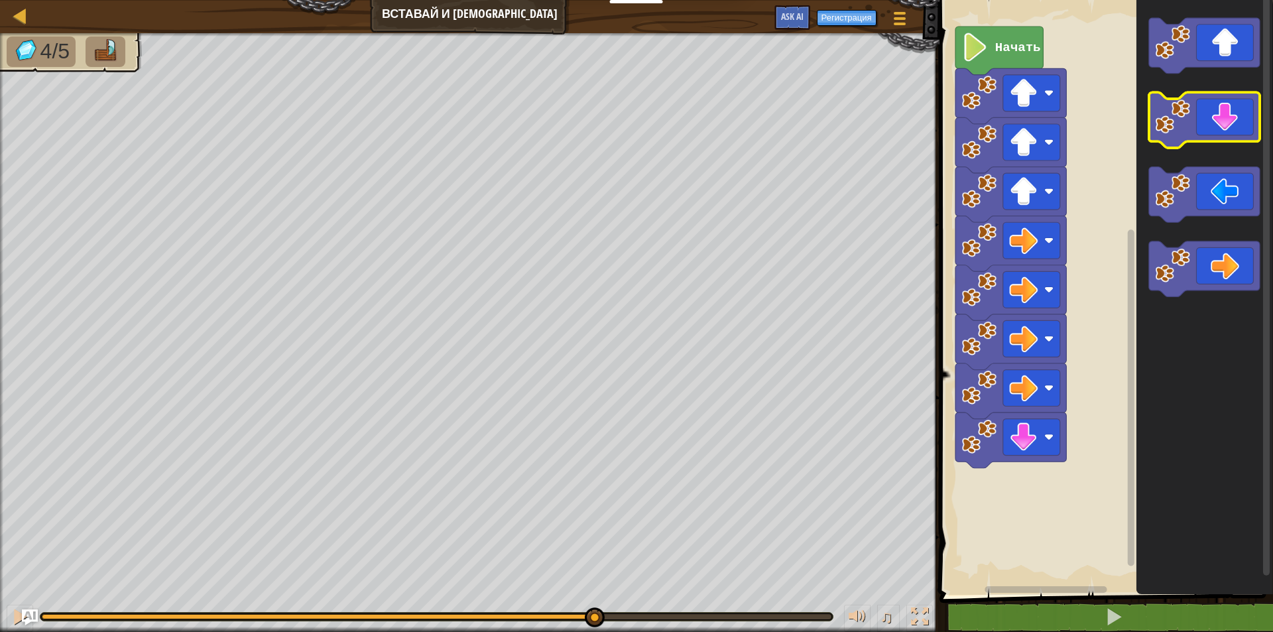
click at [1212, 123] on icon "Рабочая область Blockly" at bounding box center [1204, 121] width 111 height 56
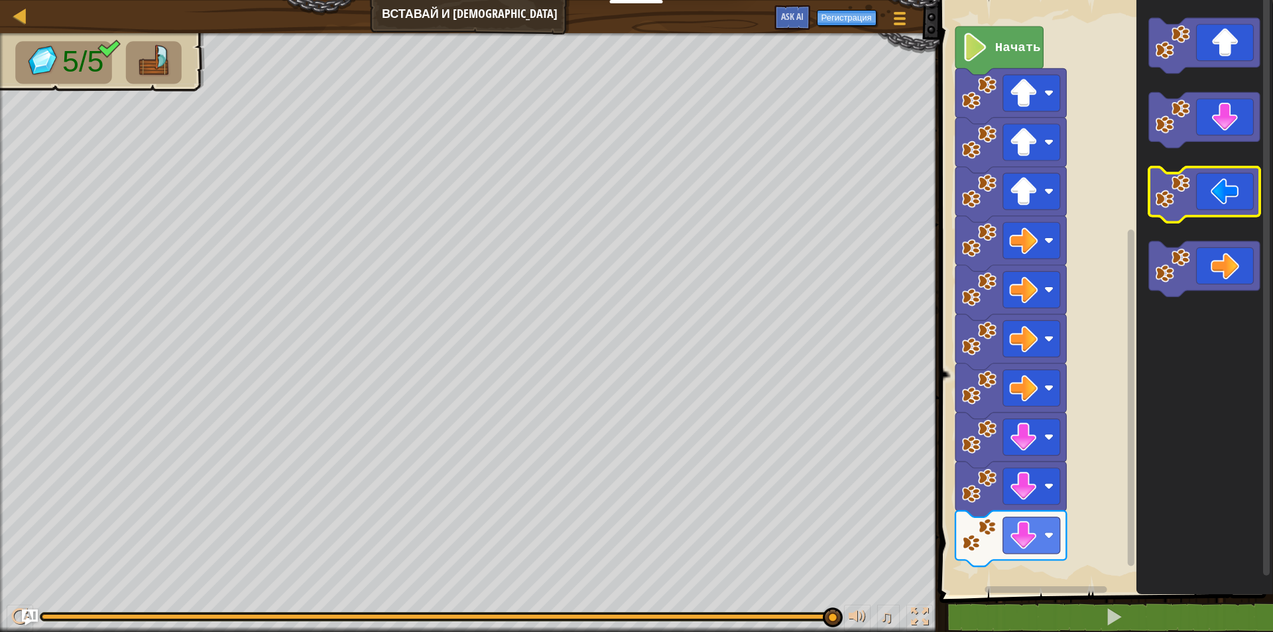
click at [1198, 214] on icon "Рабочая область Blockly" at bounding box center [1204, 195] width 111 height 56
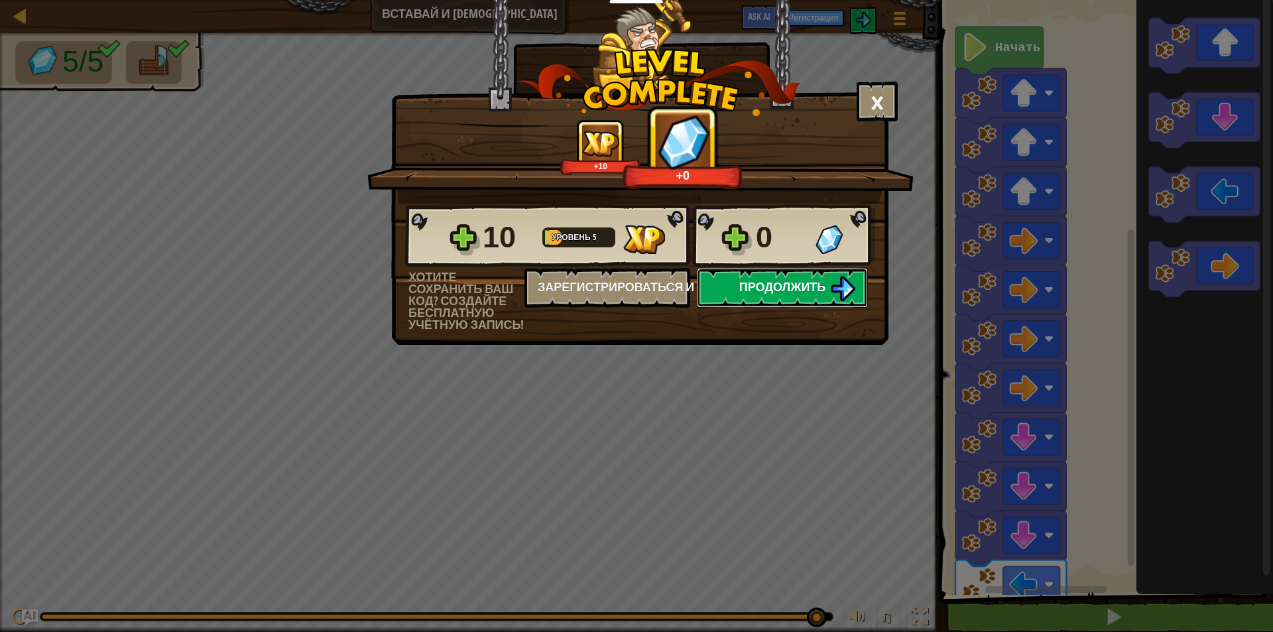
click at [833, 292] on img at bounding box center [842, 288] width 25 height 25
